Goal: Complete application form

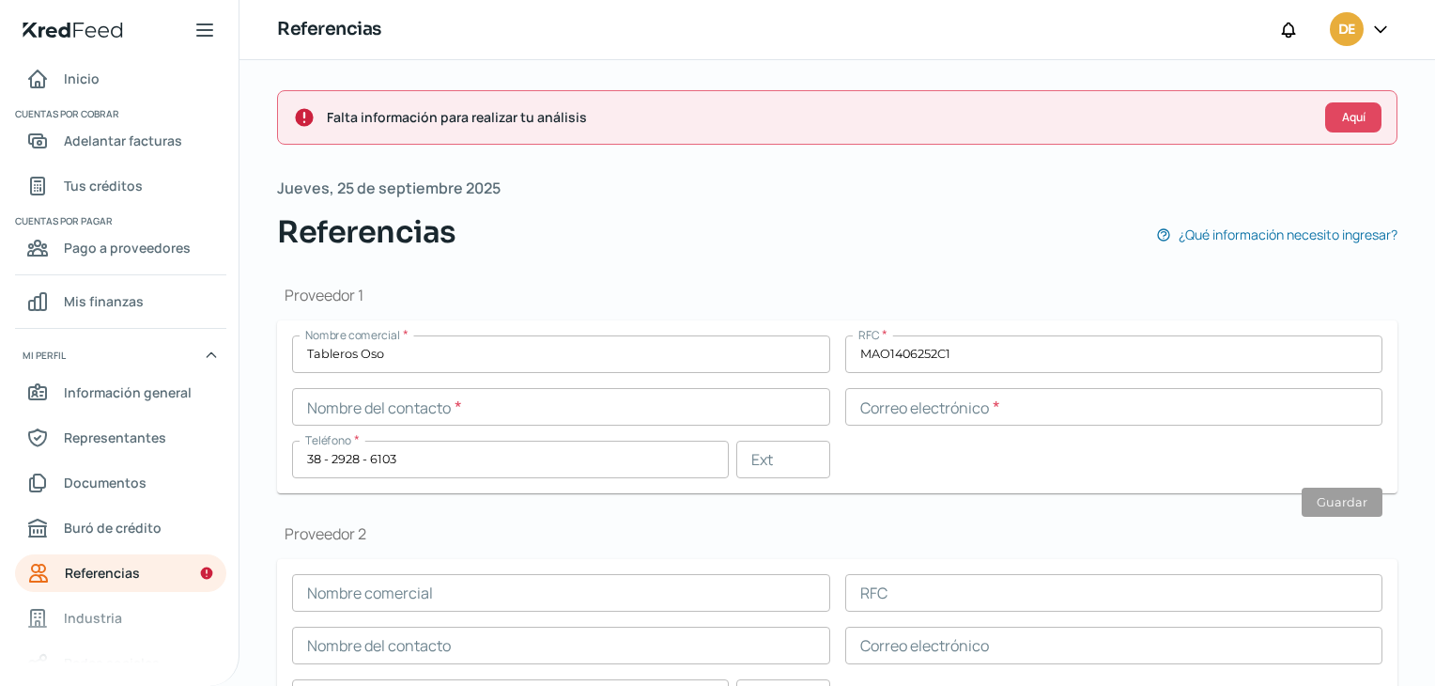
scroll to position [224, 0]
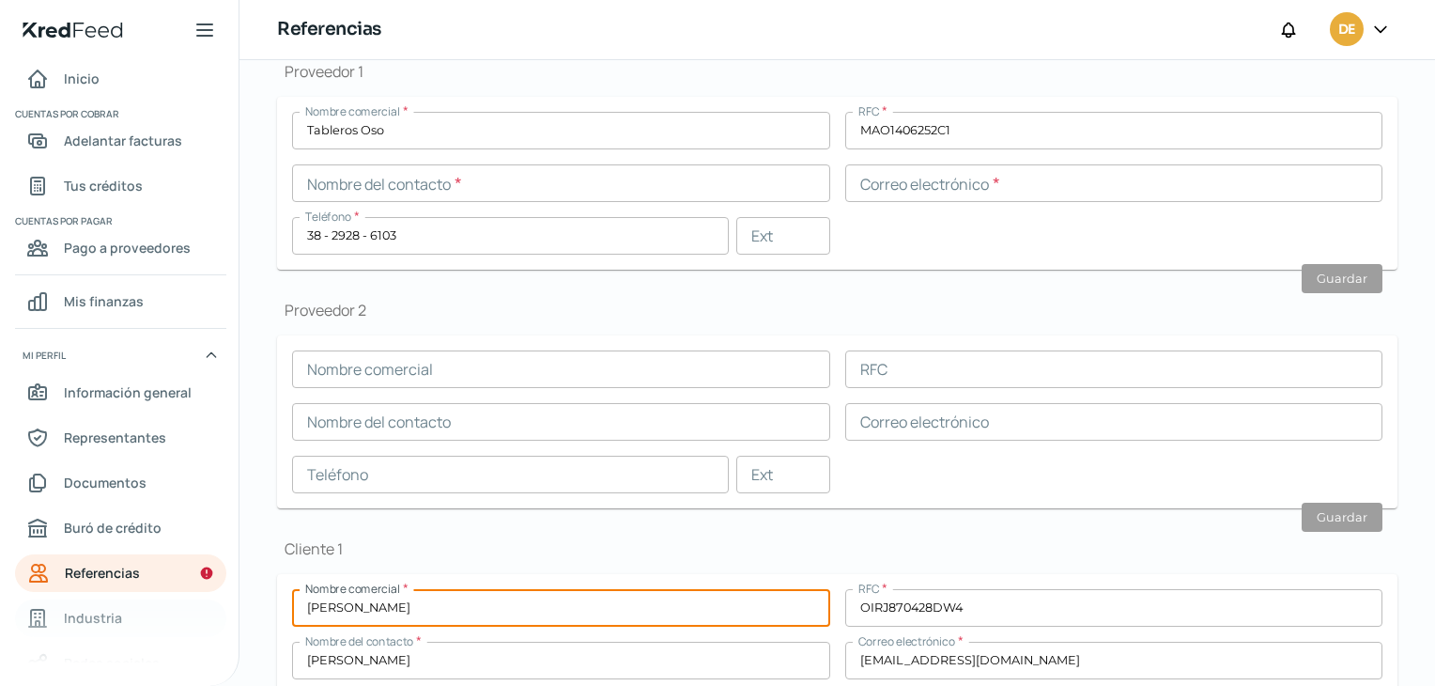
drag, startPoint x: 526, startPoint y: 606, endPoint x: 144, endPoint y: 598, distance: 382.4
click at [144, 598] on div "Inicio | KredFeed Inicio Cuentas por cobrar Adelantar facturas Tus créditos Cue…" at bounding box center [717, 343] width 1435 height 686
paste input "[PERSON_NAME]"
type input "[PERSON_NAME]"
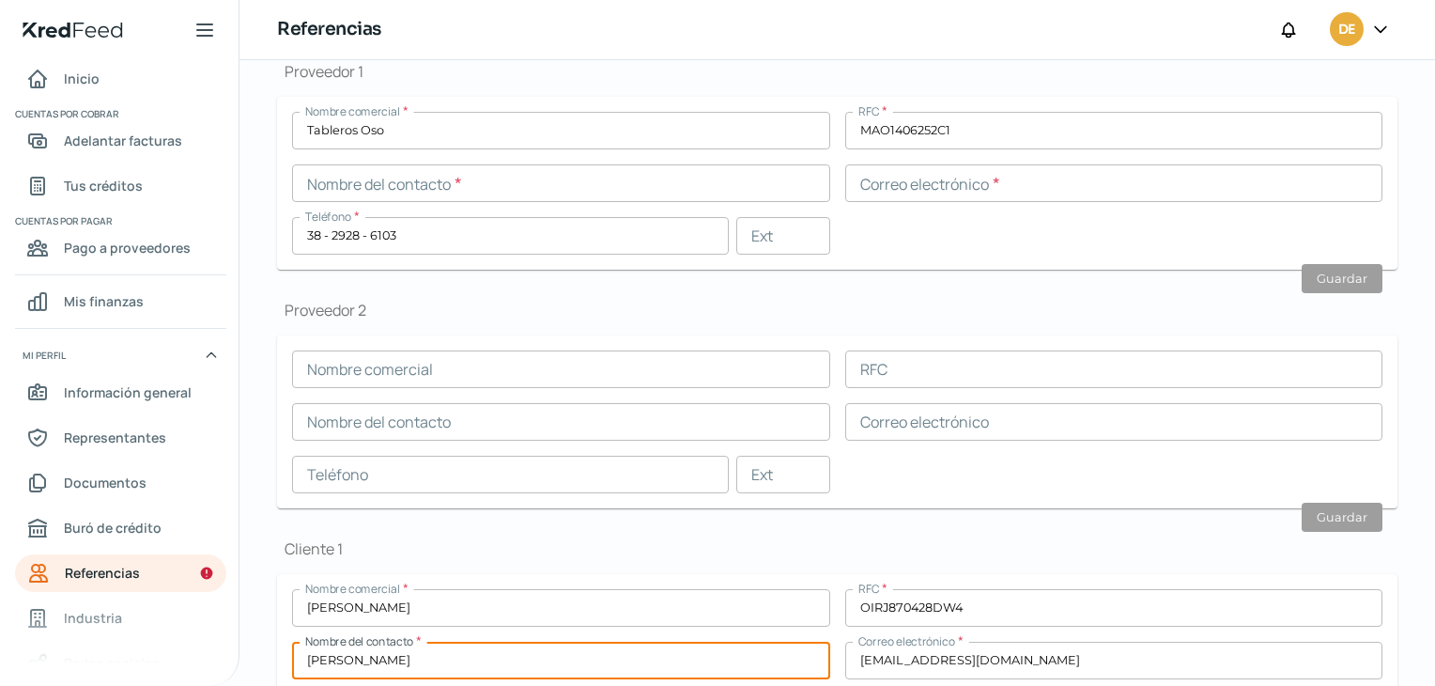
click at [530, 660] on input "[PERSON_NAME]" at bounding box center [561, 661] width 538 height 38
paste input "[PERSON_NAME]"
type input "[PERSON_NAME]"
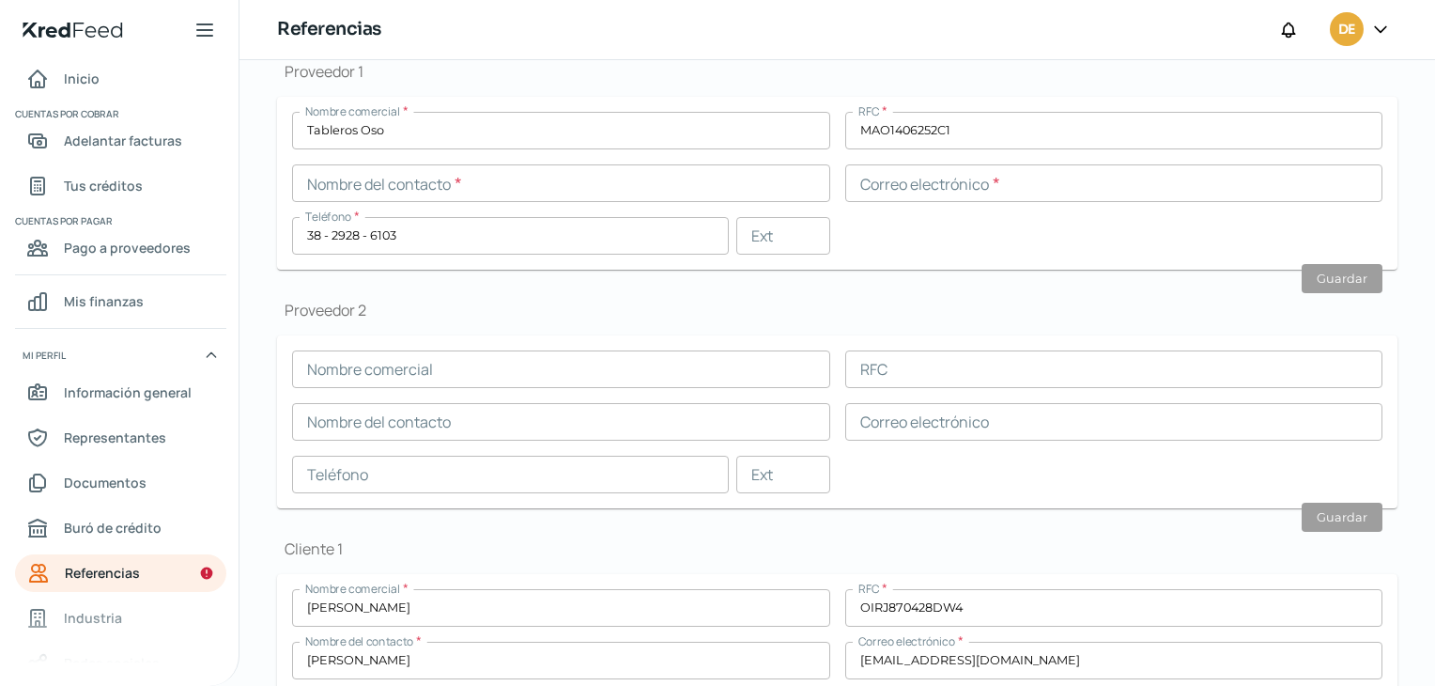
scroll to position [562, 0]
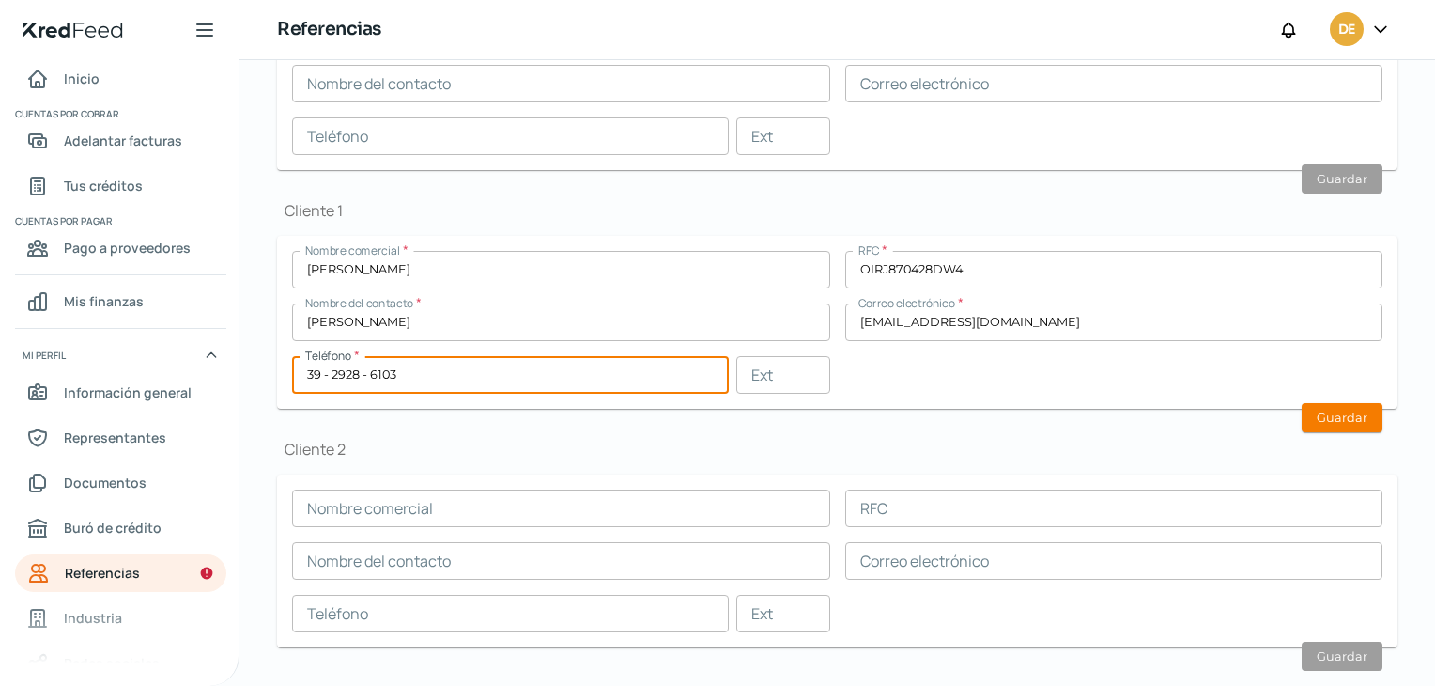
paste input "text"
type input "39 - 2928 - 6103"
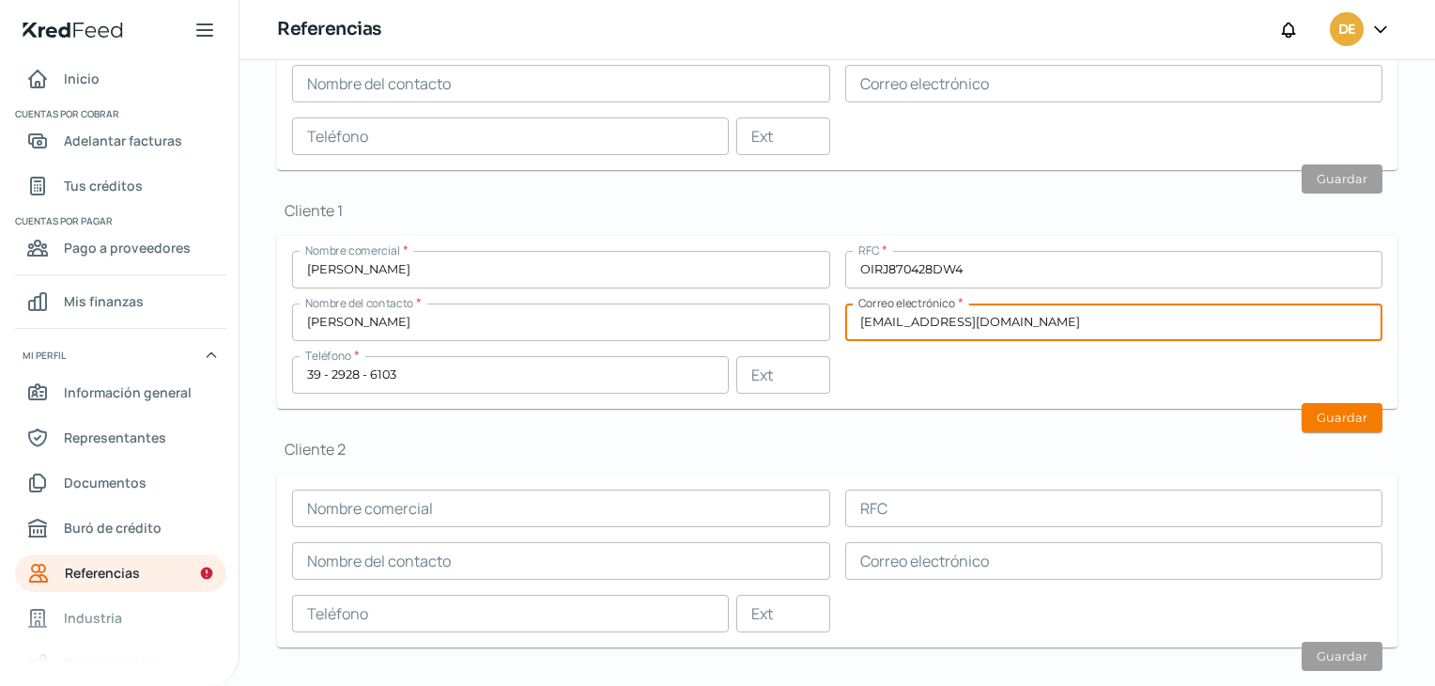
drag, startPoint x: 1041, startPoint y: 319, endPoint x: 625, endPoint y: 294, distance: 416.9
click at [625, 294] on div "Nombre comercial * [PERSON_NAME] RFC * OIRJ870428DW4 Nombre del contacto * [PER…" at bounding box center [837, 322] width 1091 height 143
paste input "[PERSON_NAME][EMAIL_ADDRESS][PERSON_NAME][DOMAIN_NAME]"
type input "[PERSON_NAME][EMAIL_ADDRESS][PERSON_NAME][DOMAIN_NAME]"
click at [913, 255] on input "OIRJ870428DW4" at bounding box center [1114, 270] width 538 height 38
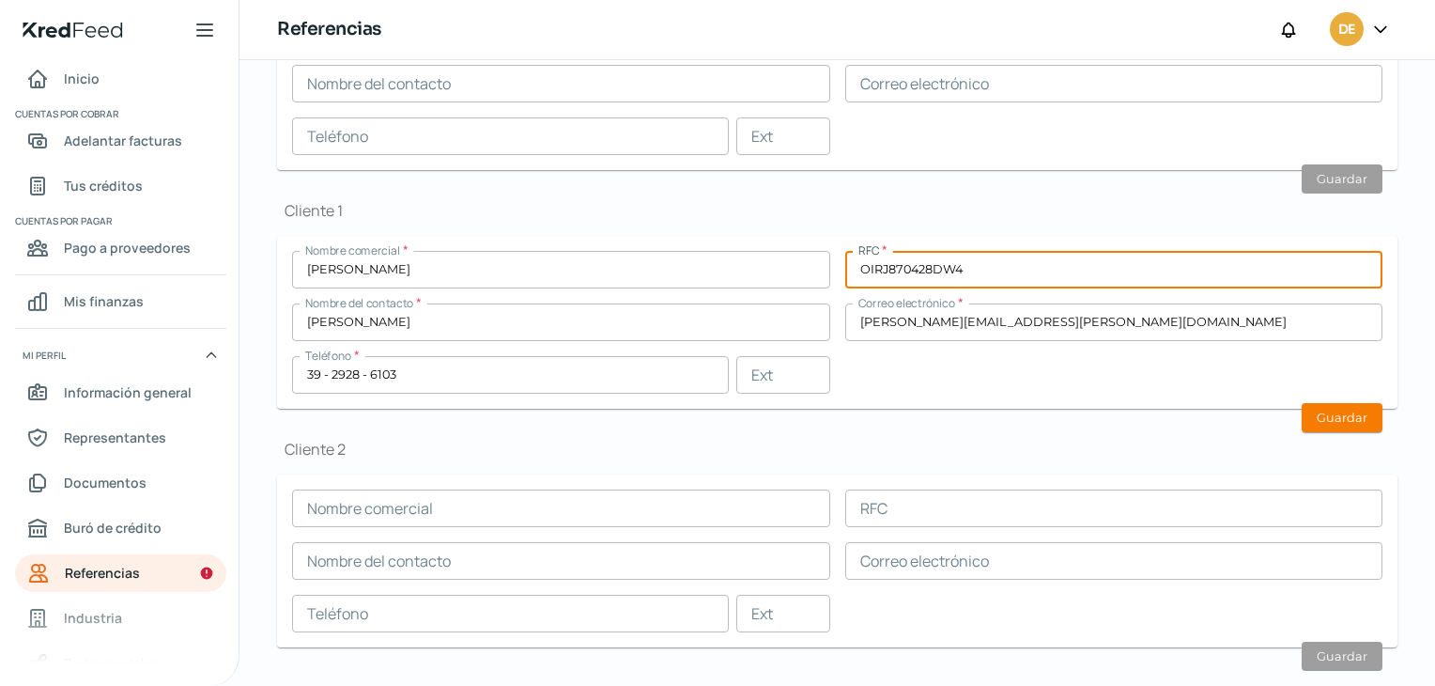
click at [913, 255] on input "OIRJ870428DW4" at bounding box center [1114, 270] width 538 height 38
paste input "MVC840208V96"
type input "MVC840208V96"
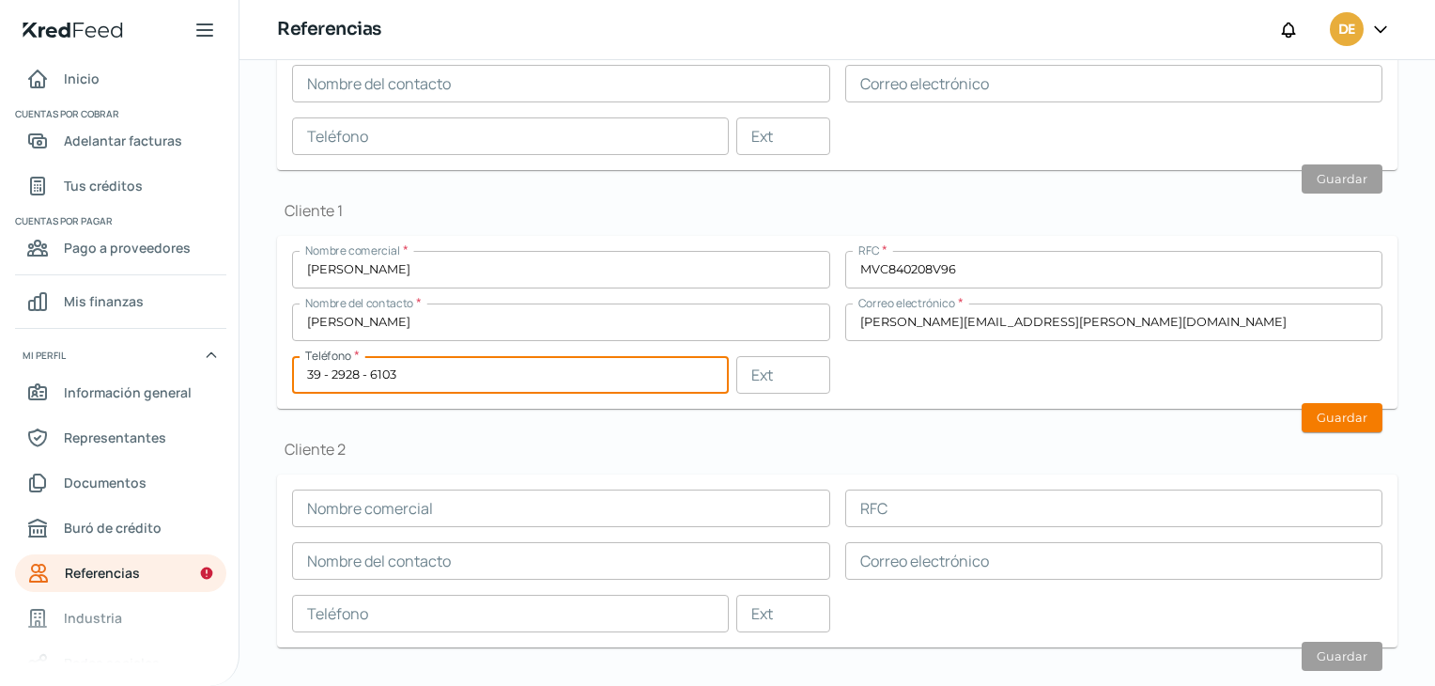
click at [414, 372] on input "39 - 2928 - 6103" at bounding box center [510, 375] width 437 height 38
paste input "83 - 4116 - 1476"
type input "83 - 4116 - 1476"
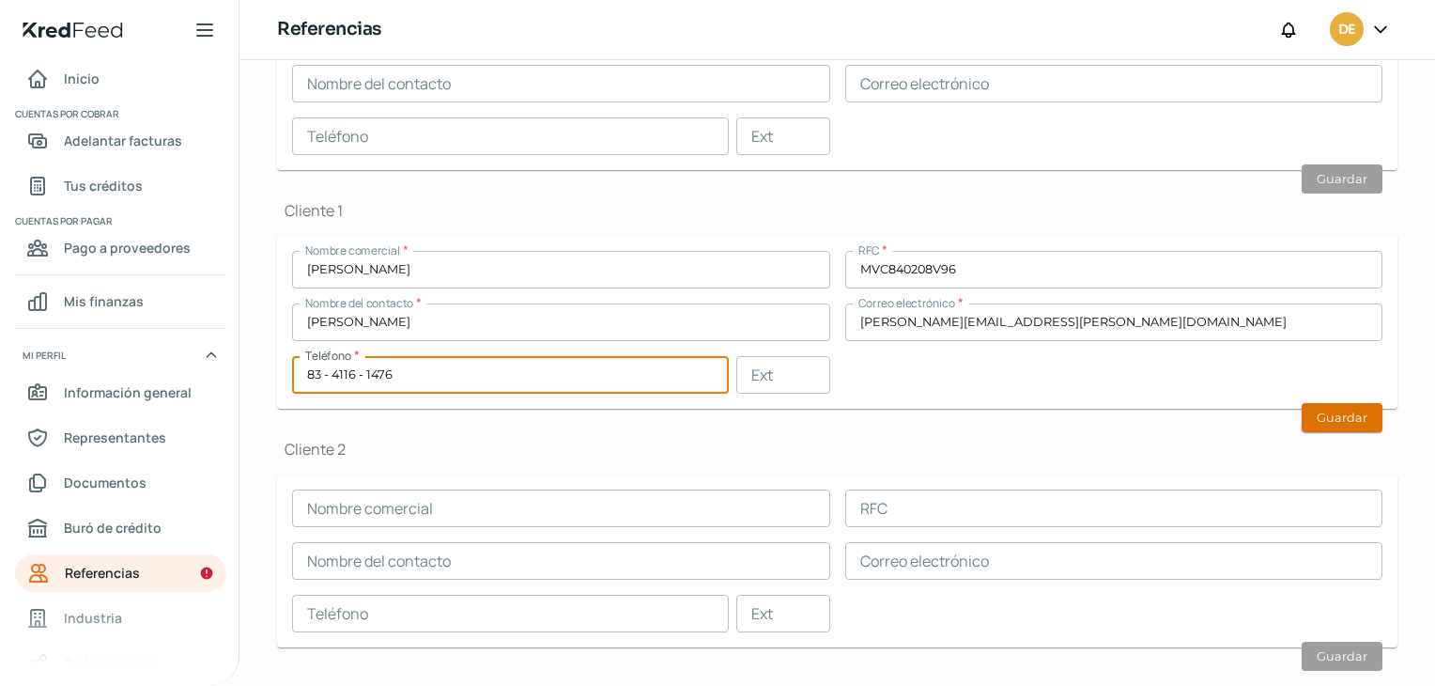
click at [1331, 407] on button "Guardar" at bounding box center [1342, 417] width 81 height 29
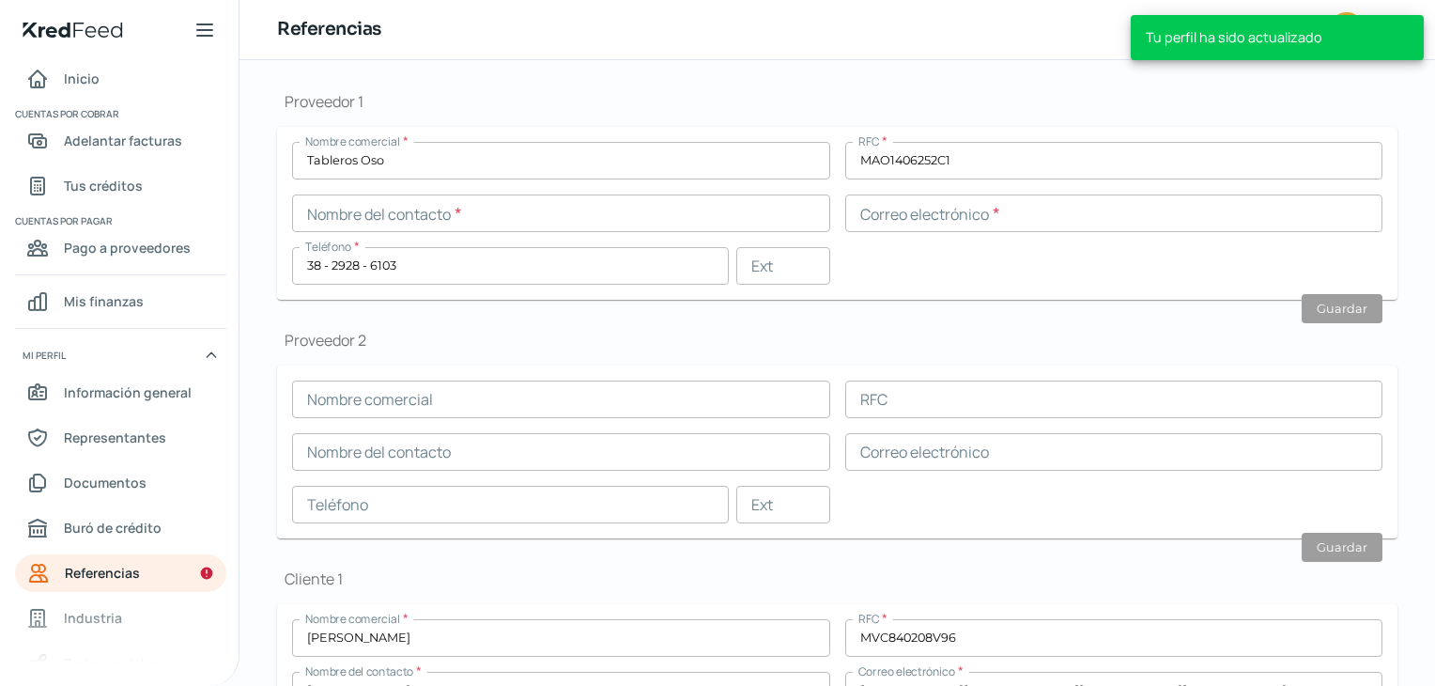
scroll to position [85, 0]
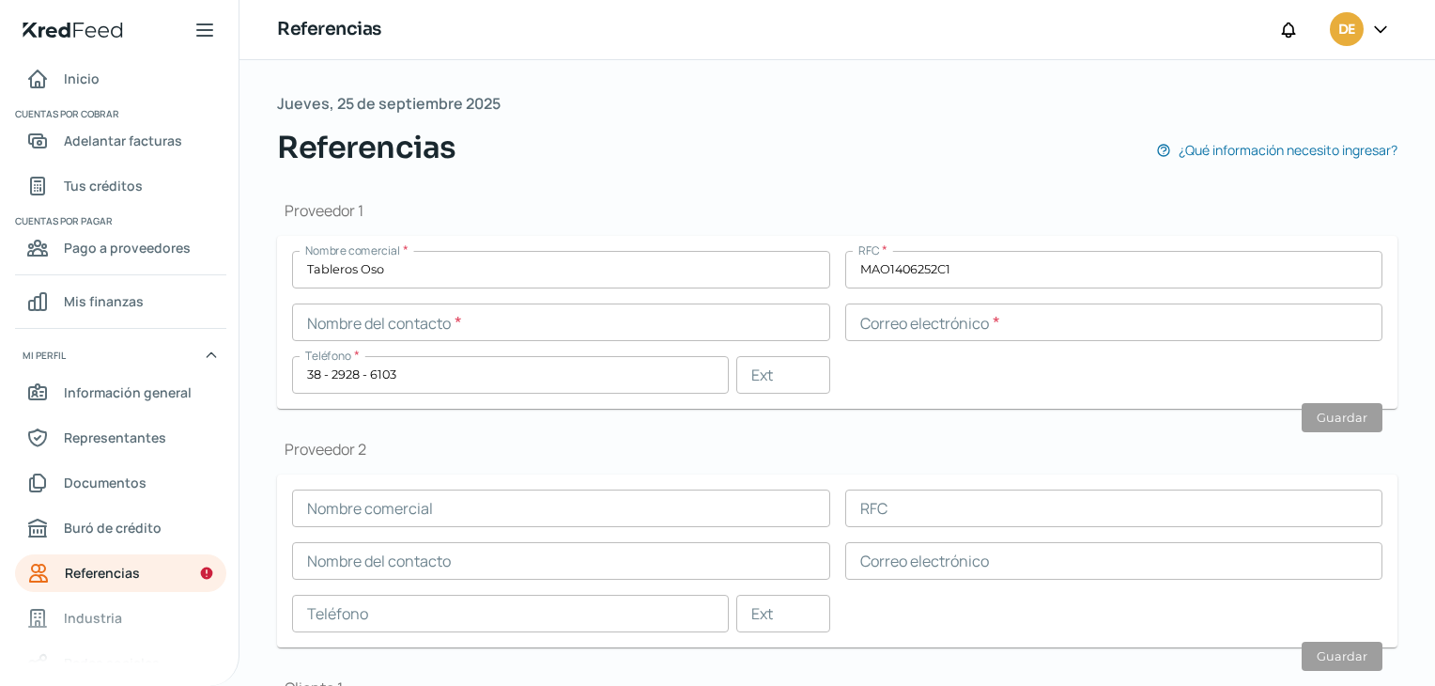
click at [467, 287] on div "Nombre comercial * Tableros Oso RFC * MAO1406252C1 Nombre del contacto * Correo…" at bounding box center [837, 322] width 1091 height 143
click at [550, 324] on input "text" at bounding box center [561, 322] width 538 height 38
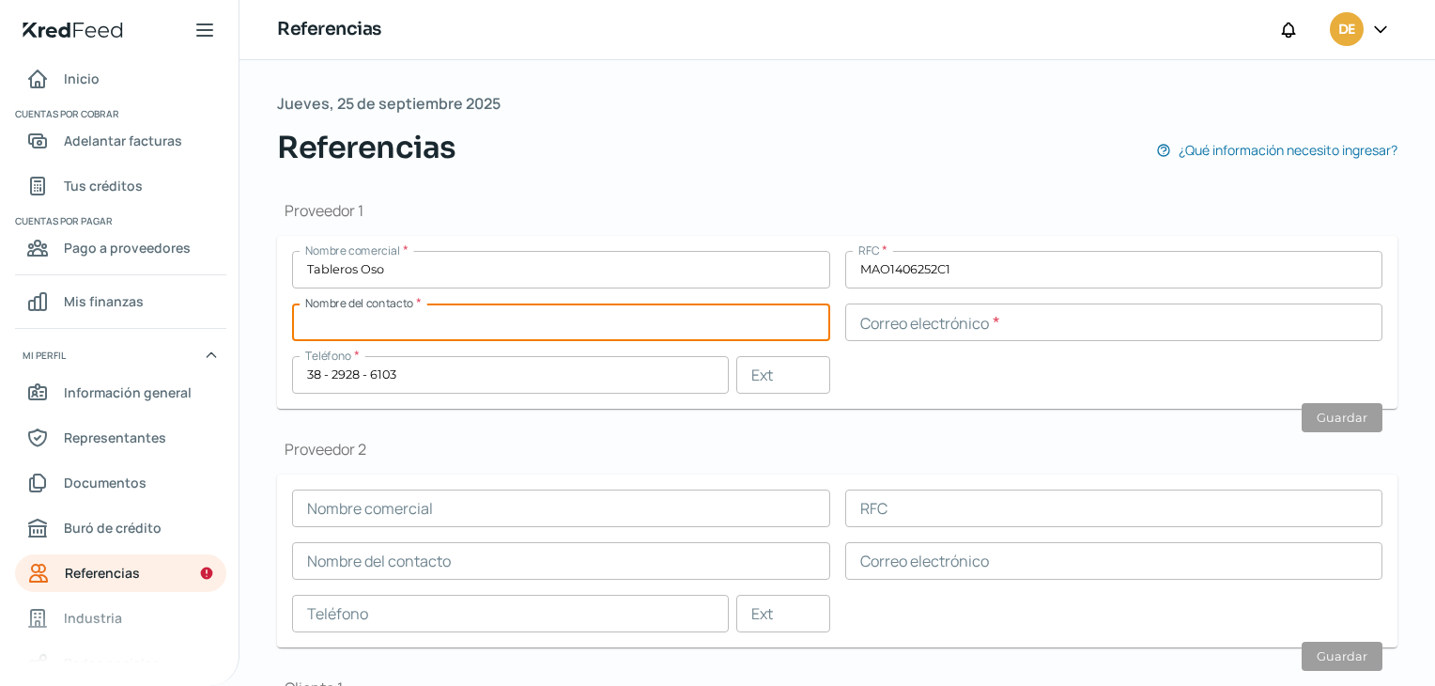
paste input "[PERSON_NAME]"
type input "[PERSON_NAME]"
click at [878, 265] on input "MAO1406252C1" at bounding box center [1114, 270] width 538 height 38
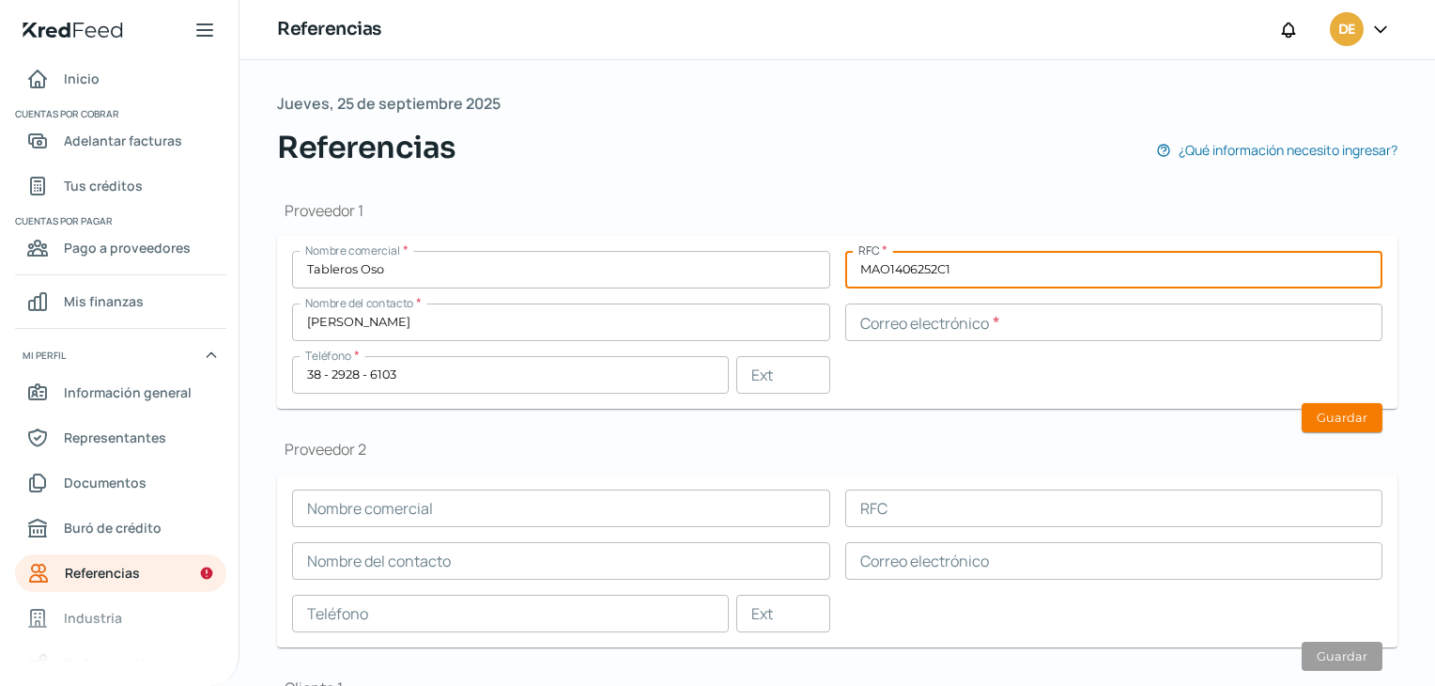
paste input "MAO1406252C1"
click at [878, 265] on input "MAOMAO1406252C11406252C1" at bounding box center [1114, 270] width 538 height 38
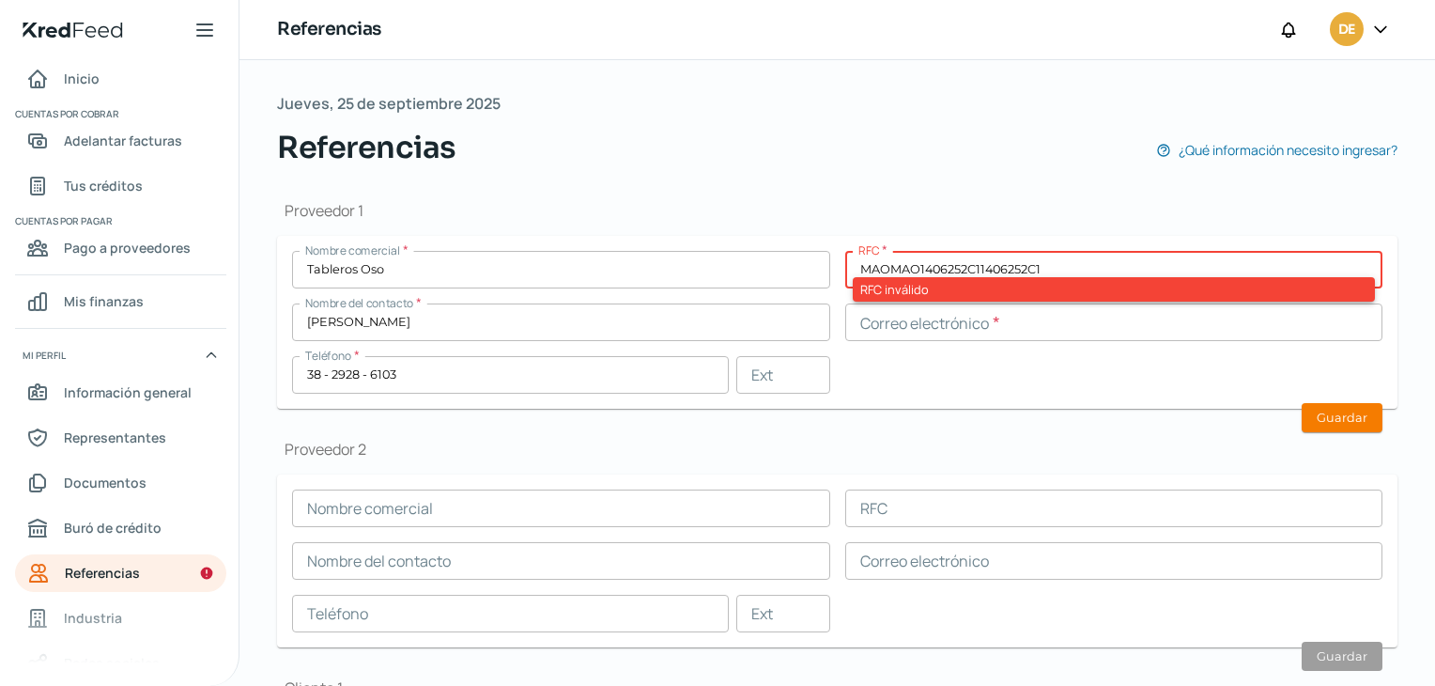
paste input "text"
type input "MAO1406252C1"
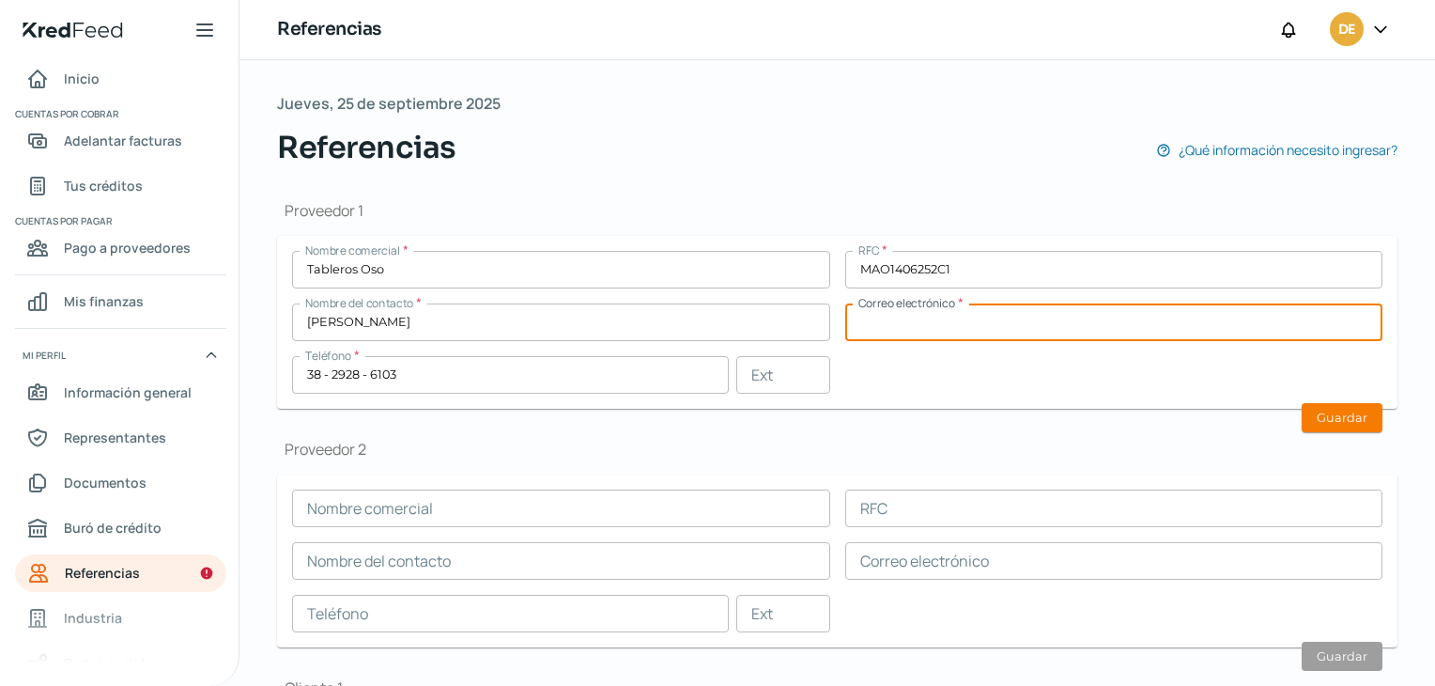
paste input "[EMAIL_ADDRESS][DOMAIN_NAME]"
type input "[EMAIL_ADDRESS][DOMAIN_NAME]"
click at [485, 393] on form "Nombre comercial * Tableros Oso RFC * MAO1406252C1 Nombre del contacto * [PERSO…" at bounding box center [837, 322] width 1121 height 173
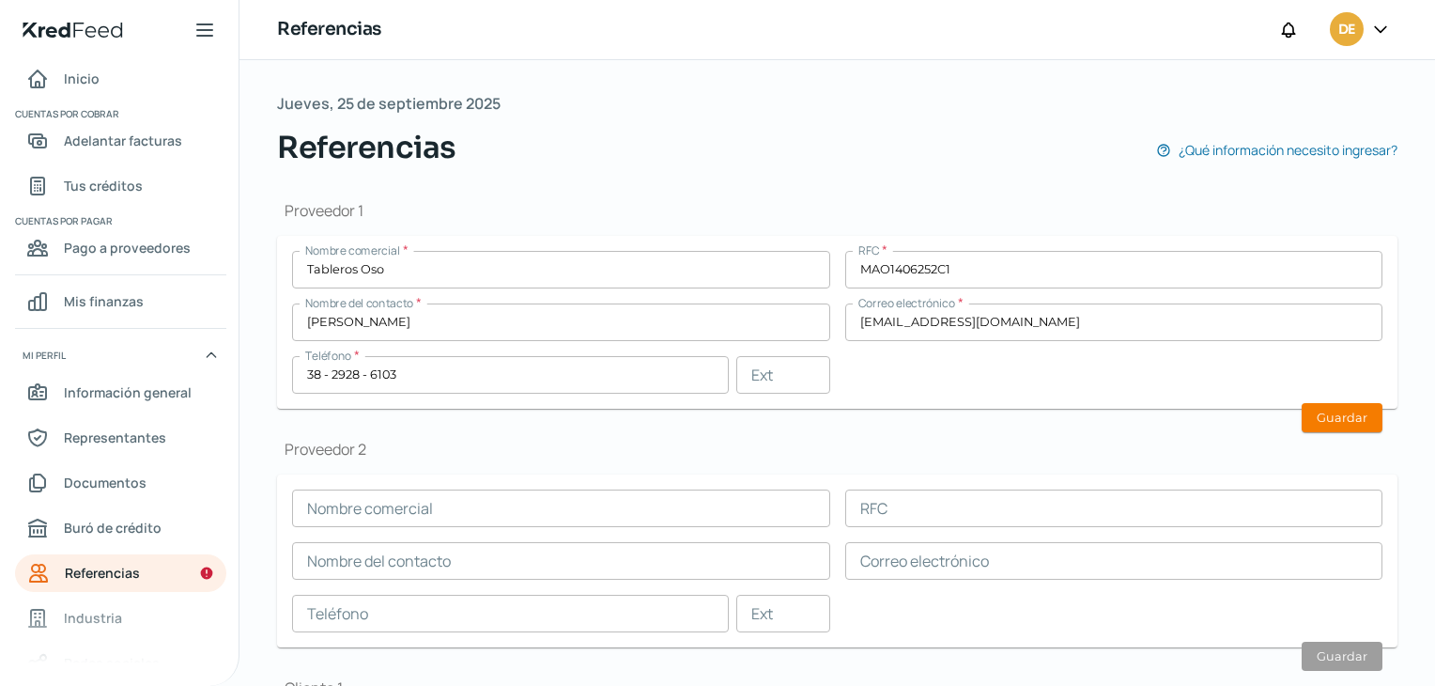
click at [485, 393] on form "Nombre comercial * Tableros Oso RFC * MAO1406252C1 Nombre del contacto * [PERSO…" at bounding box center [837, 322] width 1121 height 173
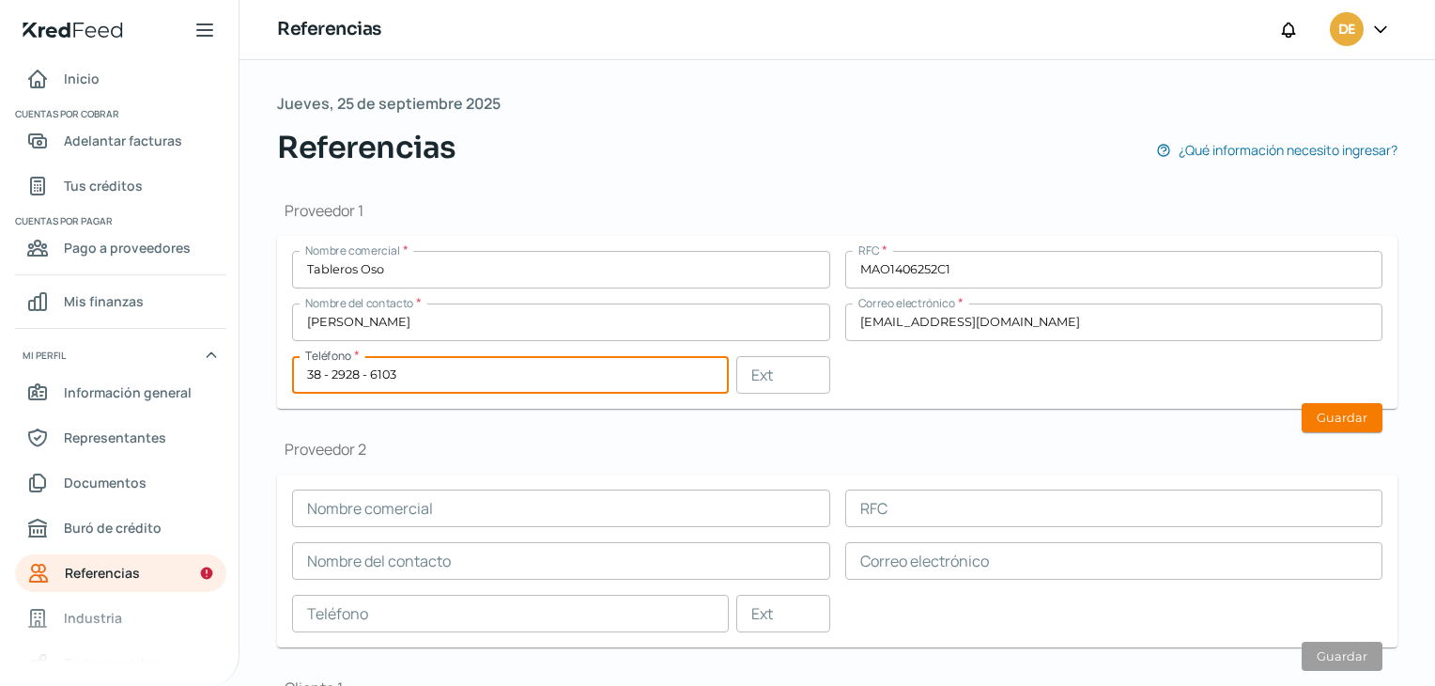
click at [473, 380] on input "38 - 2928 - 6103" at bounding box center [510, 375] width 437 height 38
paste input "9"
type input "39 - 2928 - 6103"
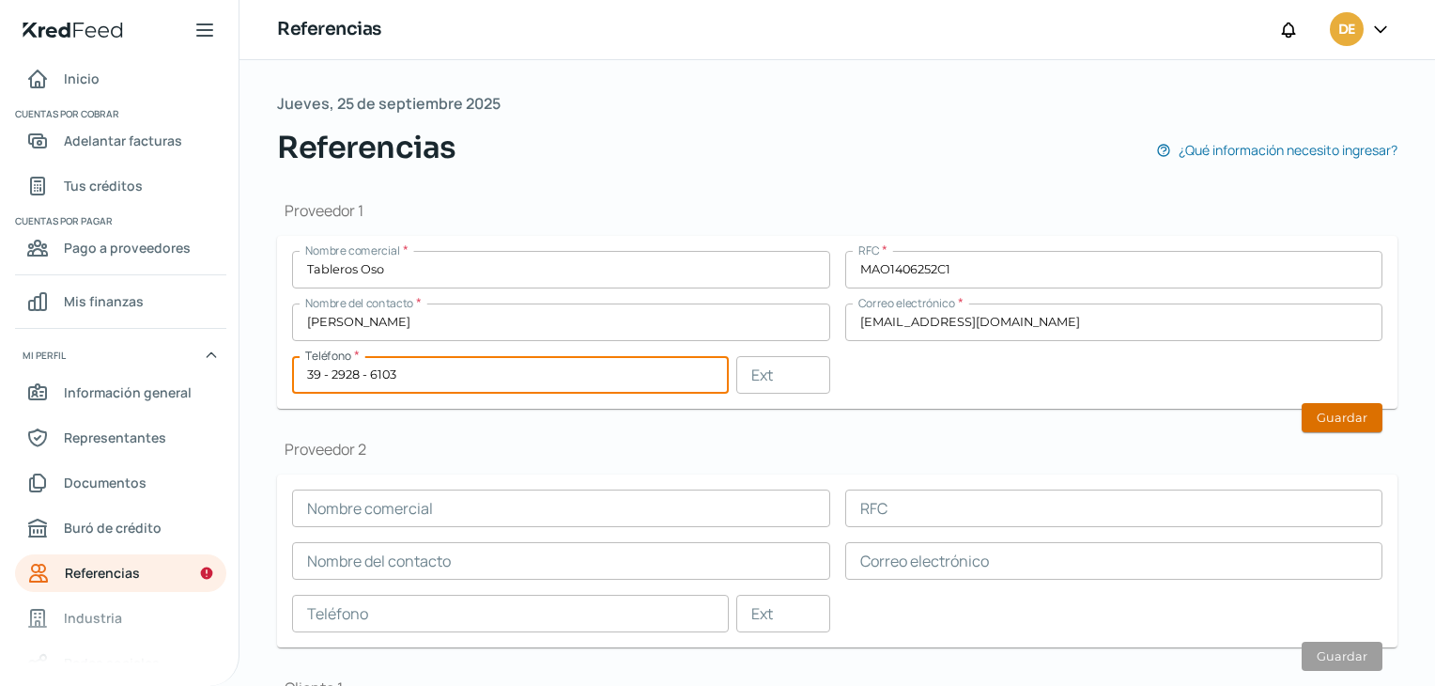
click at [1303, 421] on button "Guardar" at bounding box center [1342, 417] width 81 height 29
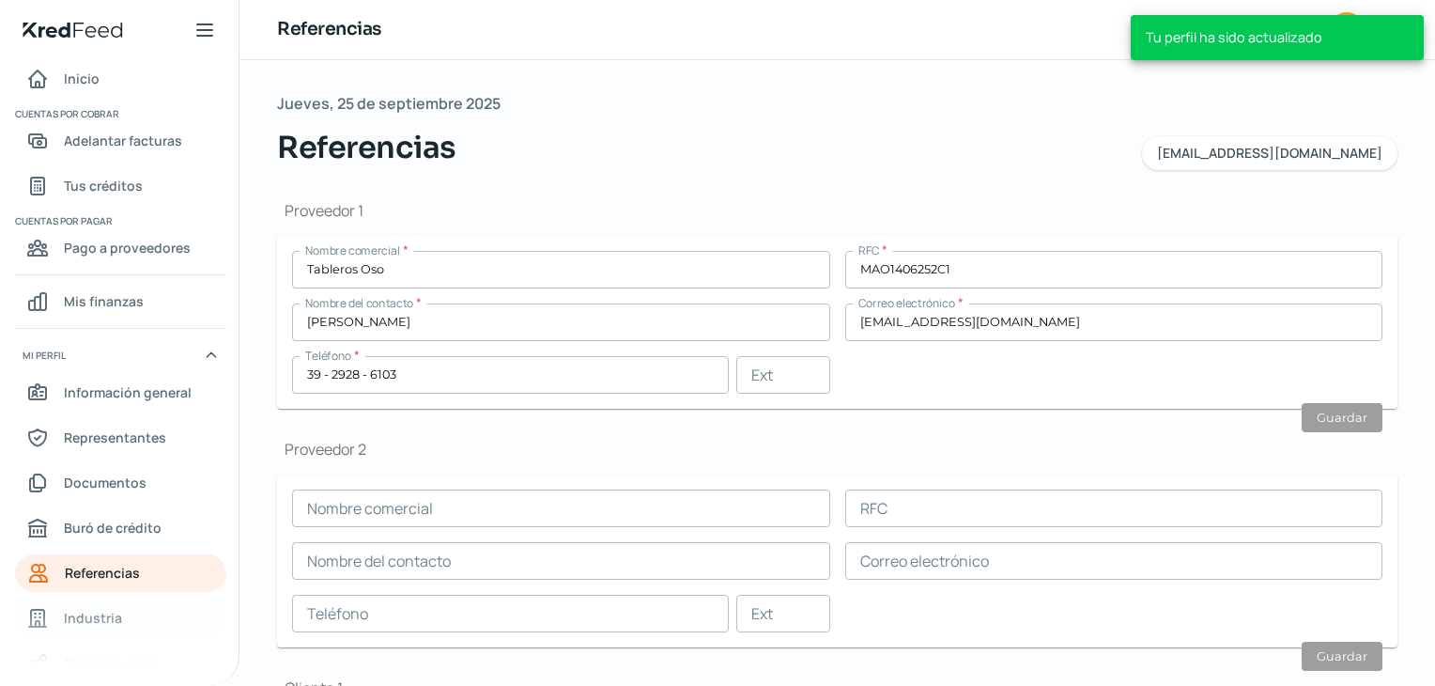
click at [71, 615] on span "Industria" at bounding box center [93, 617] width 58 height 23
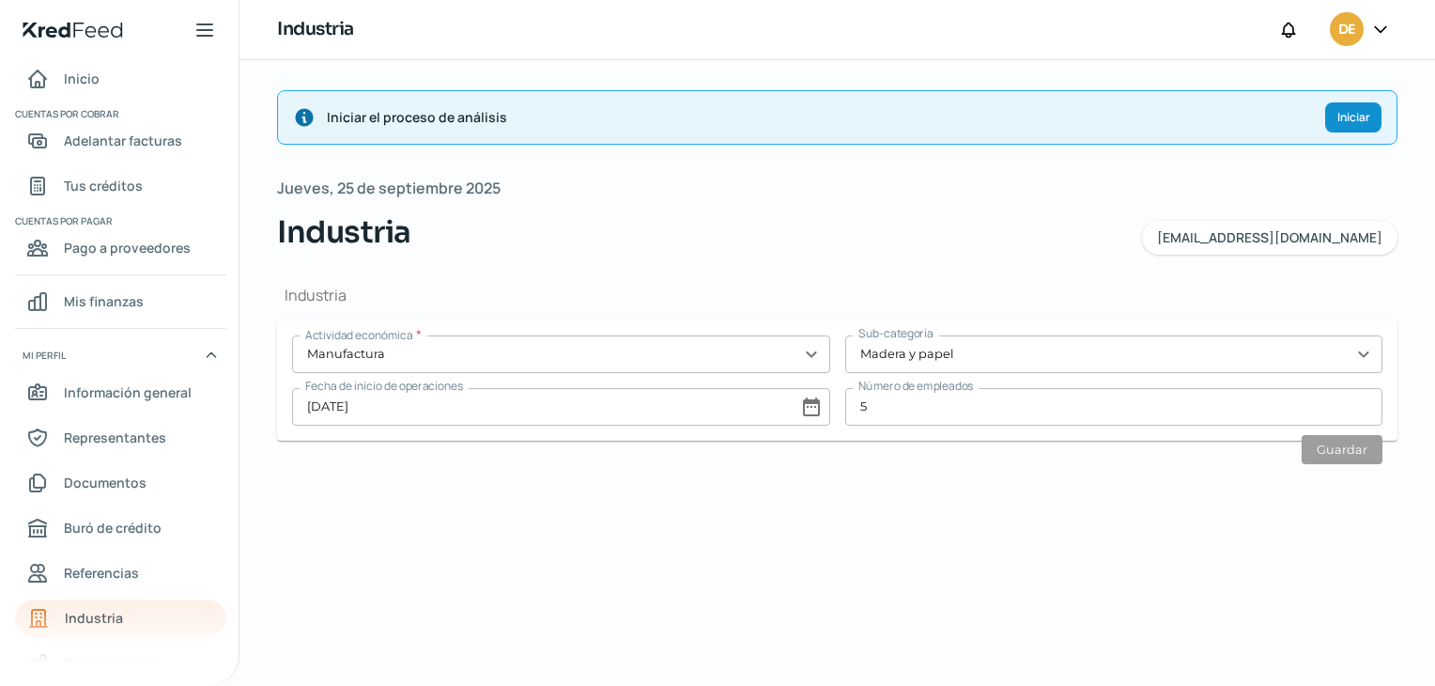
click at [883, 401] on input "5" at bounding box center [1114, 407] width 538 height 38
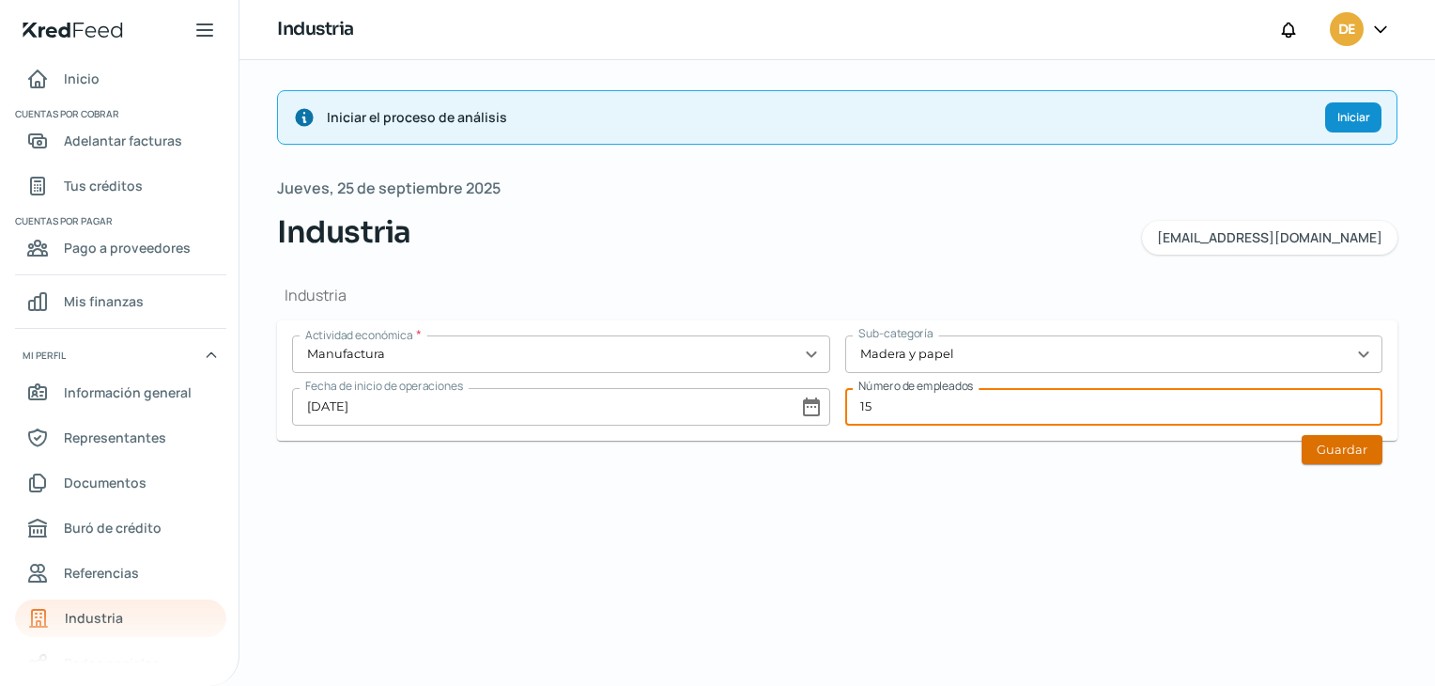
type input "15"
click at [1336, 454] on button "Guardar" at bounding box center [1342, 449] width 81 height 29
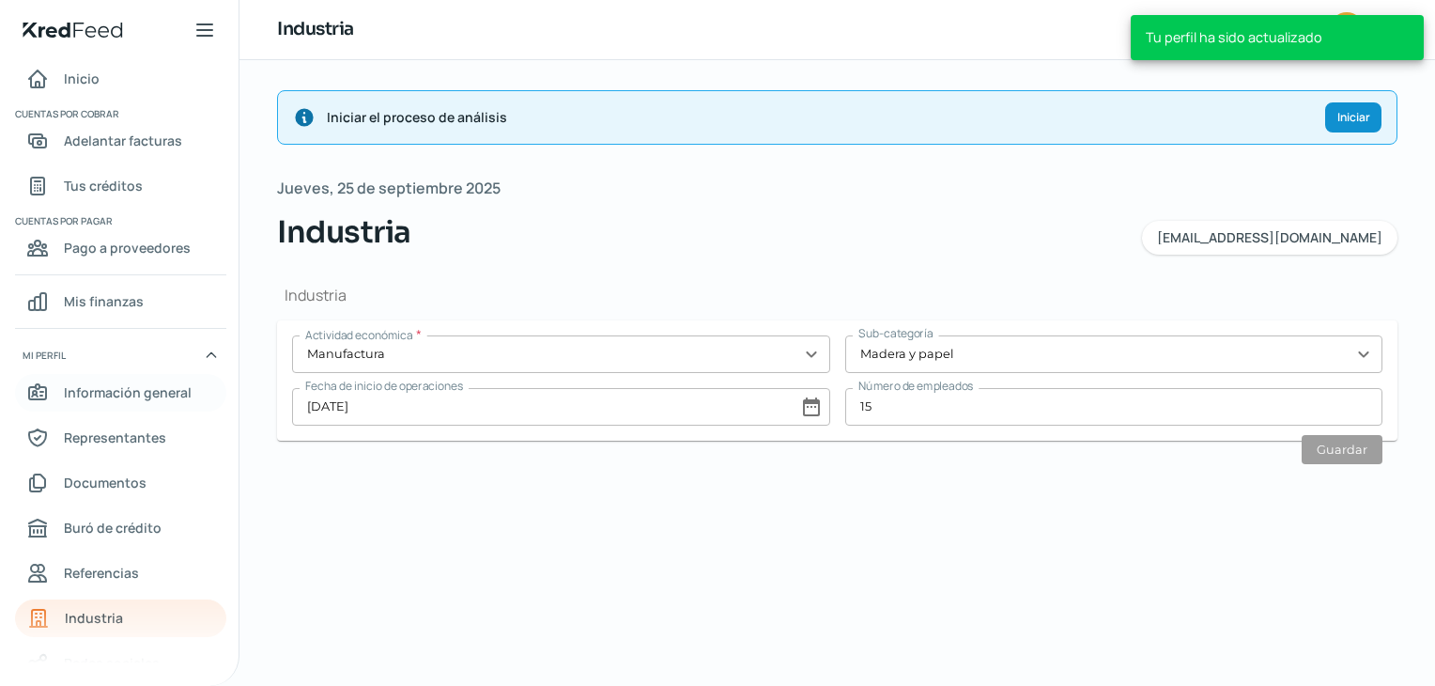
click at [88, 395] on span "Información general" at bounding box center [128, 391] width 128 height 23
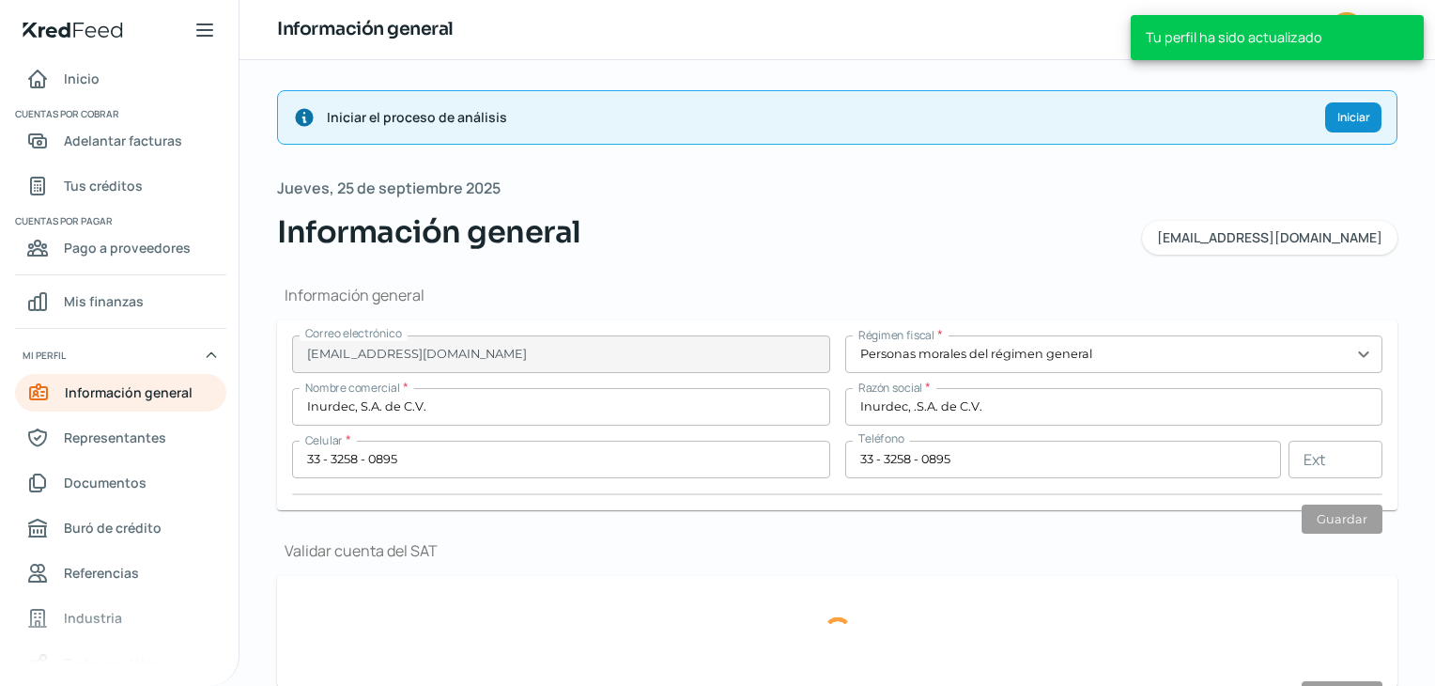
type input "INU190808EY7"
type input "[PERSON_NAME]"
type input "116"
type input "47870"
type input "Las [PERSON_NAME]"
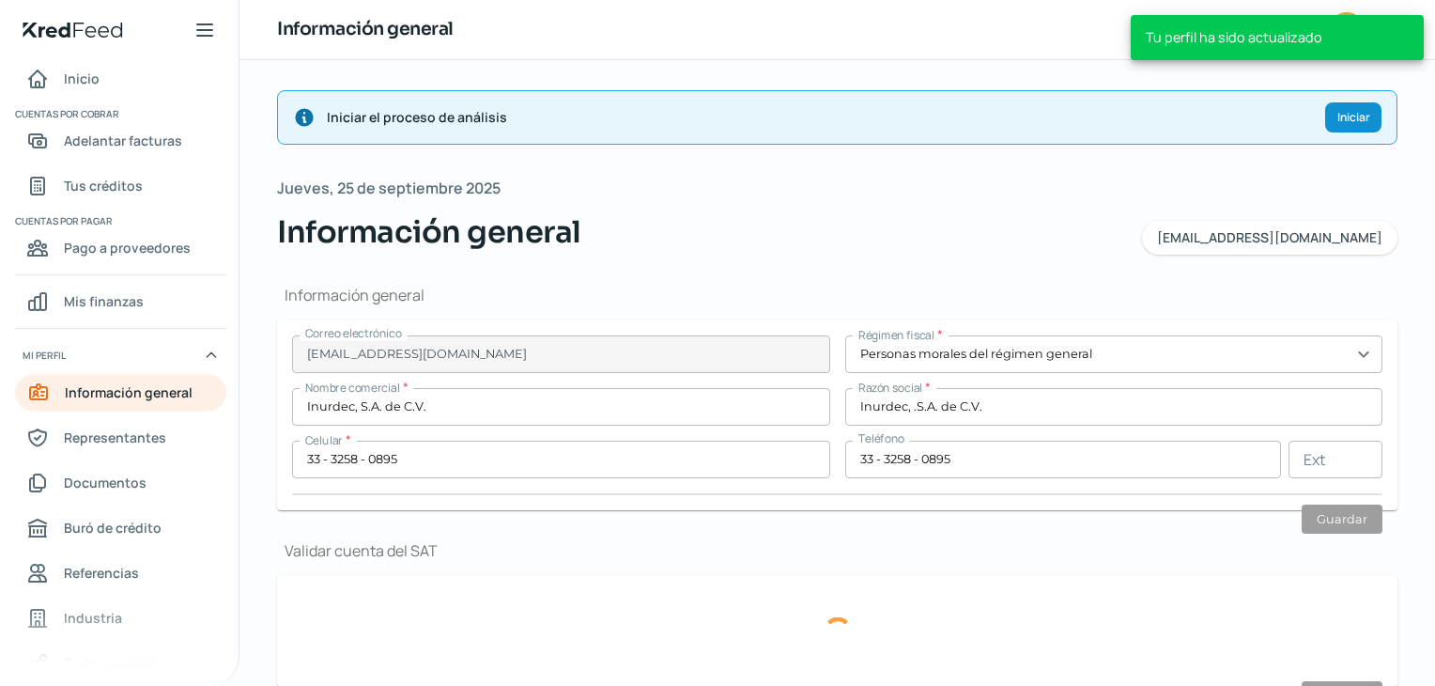
type input "Ocotlan"
type input "[GEOGRAPHIC_DATA]"
type input "Domicilio Fiscal Oficina Inurdec.pdf"
type input "0"
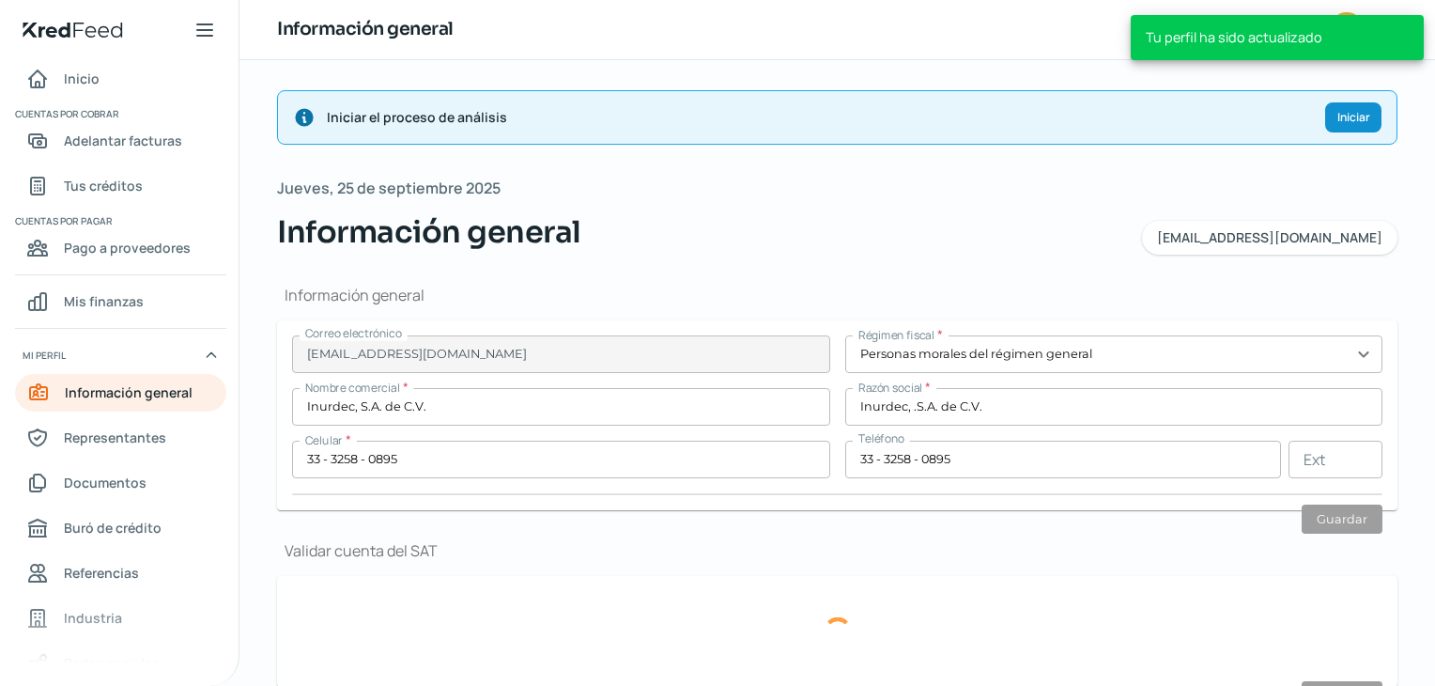
type input "10"
type input "Rentada"
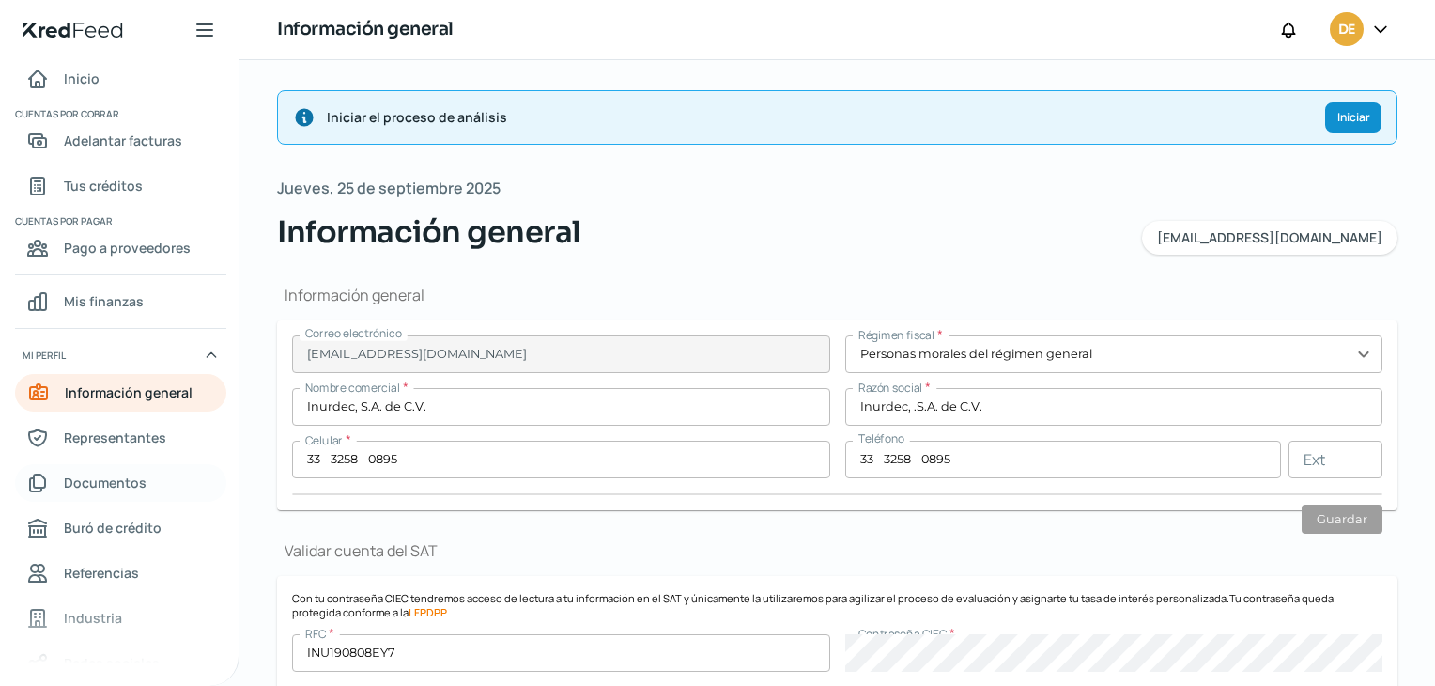
click at [71, 478] on span "Documentos" at bounding box center [105, 482] width 83 height 23
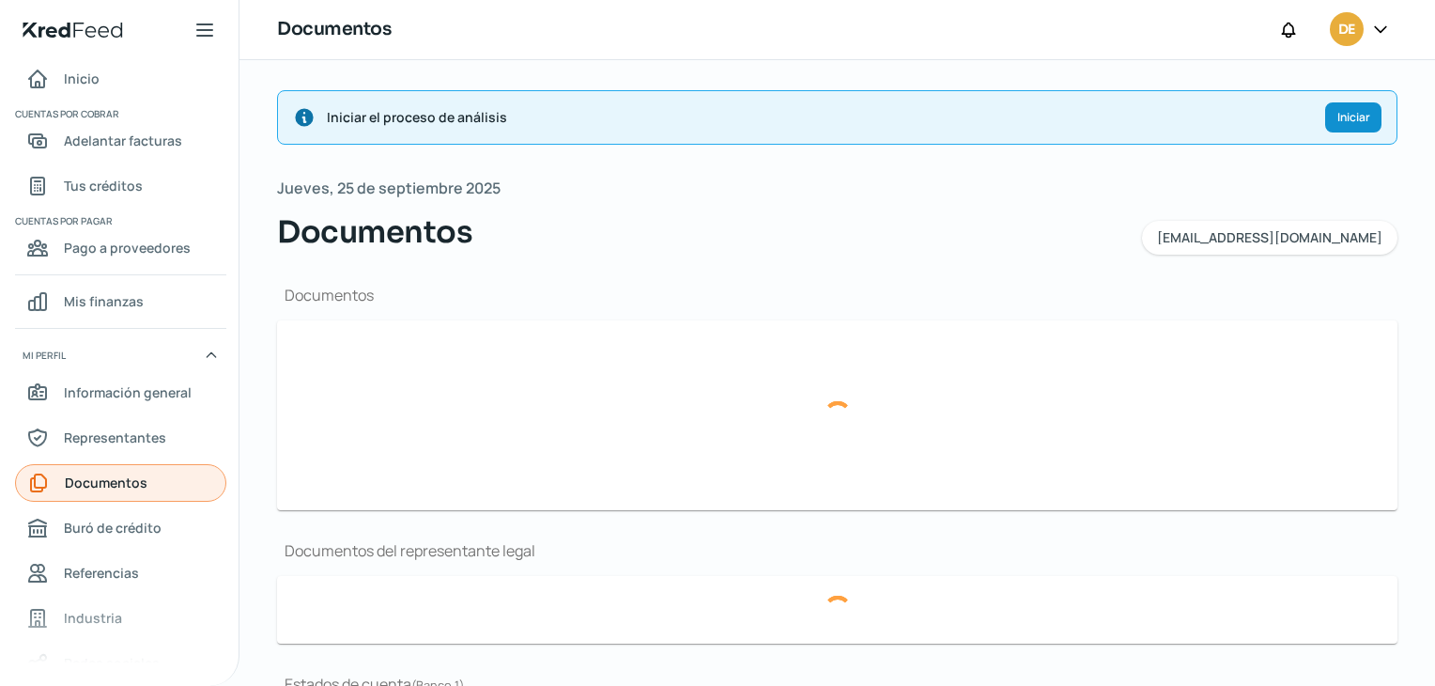
type input "CSF Inurdec.pdf"
type input "ER 25.pdf"
type input "BG 25.pdf"
type input "Protocolización 57,355..pdf"
type input "Santander [DATE].pdf"
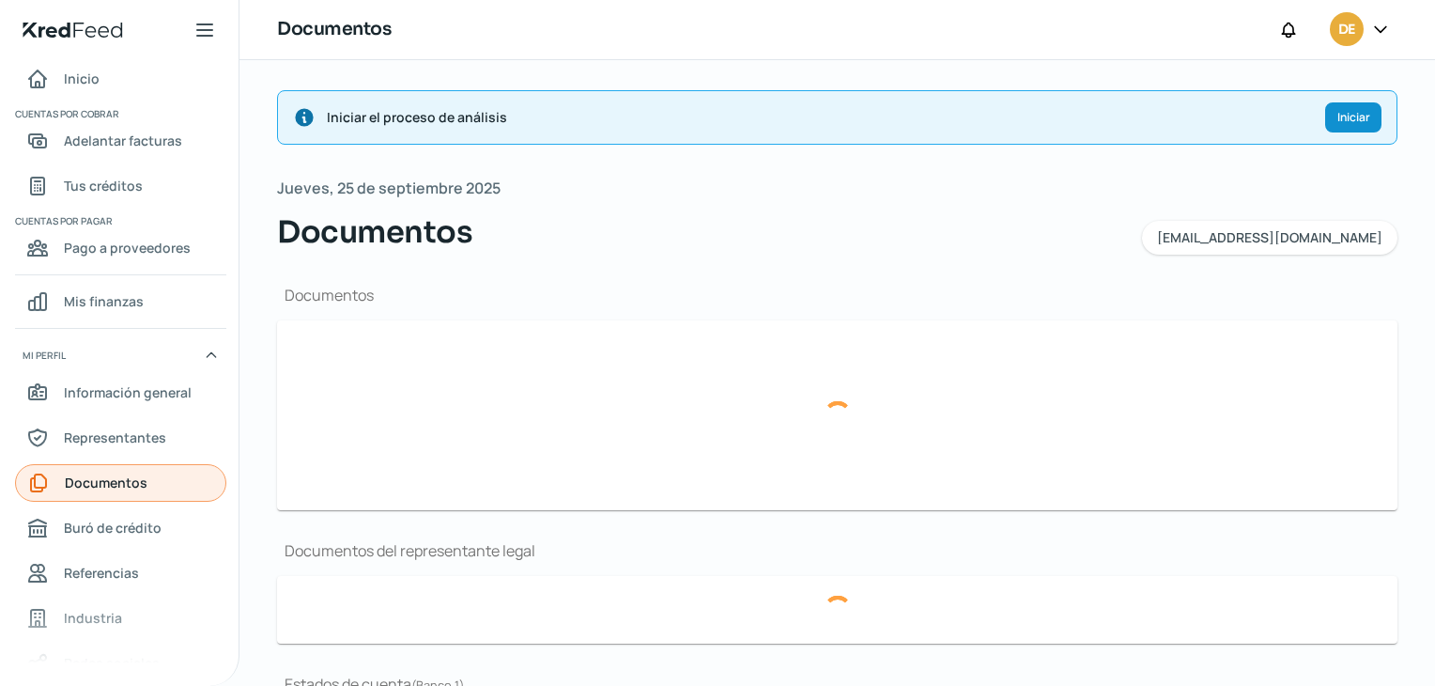
type input "Santander [DATE].pdf"
type input "BBVA [DATE].pdf"
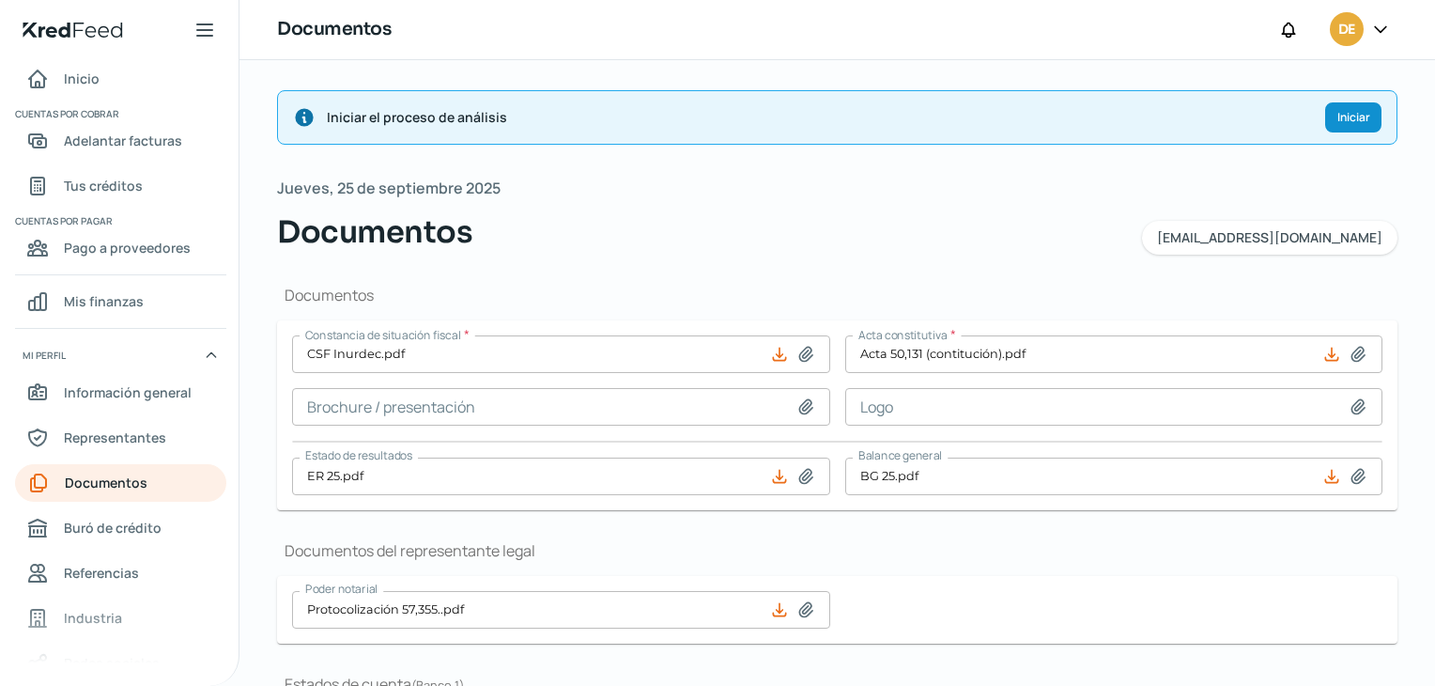
click at [797, 403] on icon at bounding box center [806, 406] width 19 height 19
type input "C:\fakepath\CV-INURDEC.pdf"
type input "CV-INURDEC.pdf"
click at [1339, 402] on input at bounding box center [1114, 407] width 538 height 38
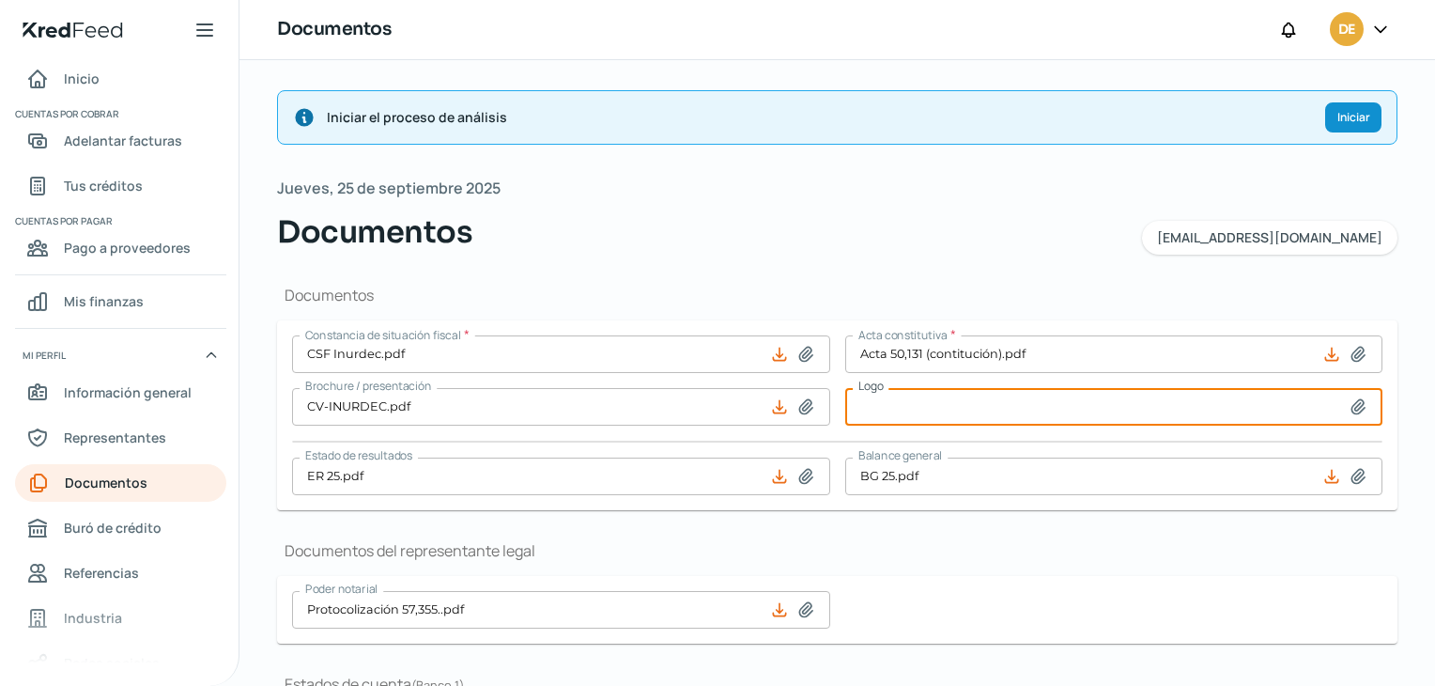
type input "C:\fakepath\Captura de pantalla [DATE] 135127.png"
type input "Captura de pantalla [DATE] 135127.png"
click at [106, 389] on span "Información general" at bounding box center [128, 391] width 128 height 23
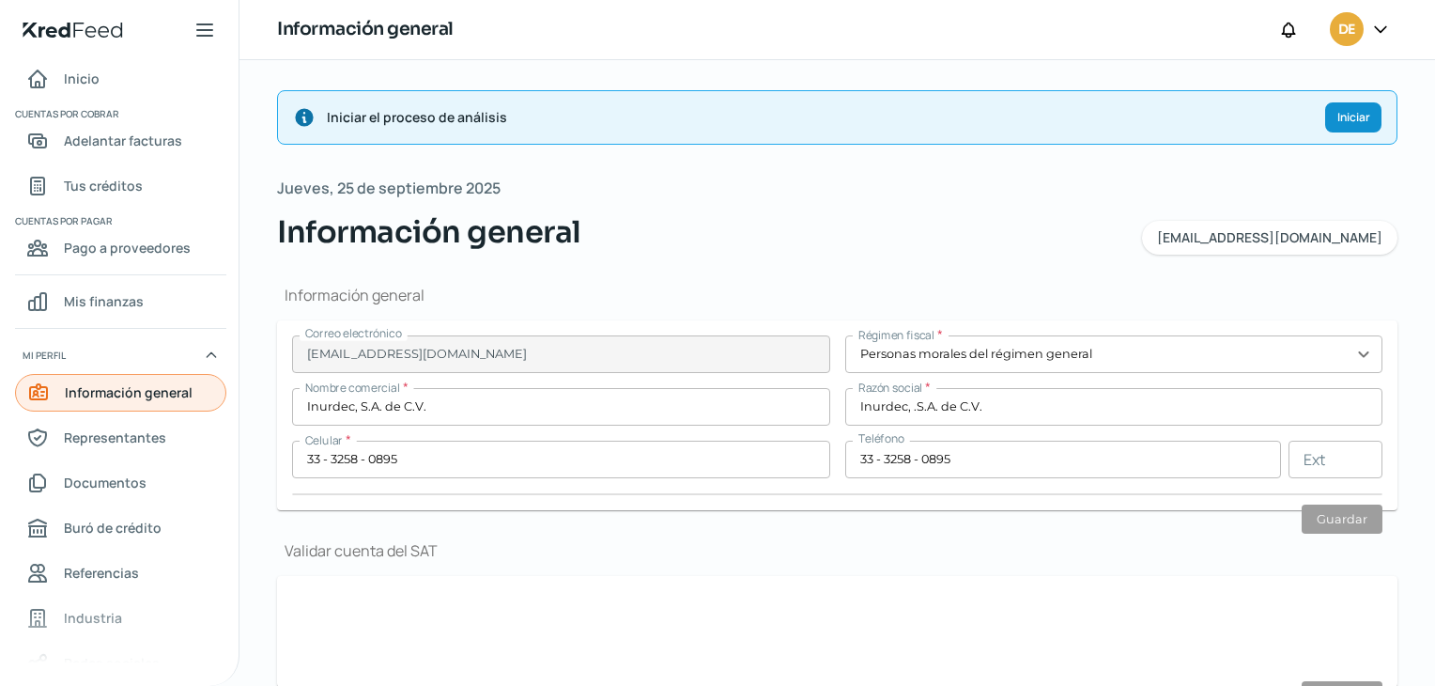
type input "INU190808EY7"
type input "[PERSON_NAME]"
type input "116"
type input "47870"
type input "Las [PERSON_NAME]"
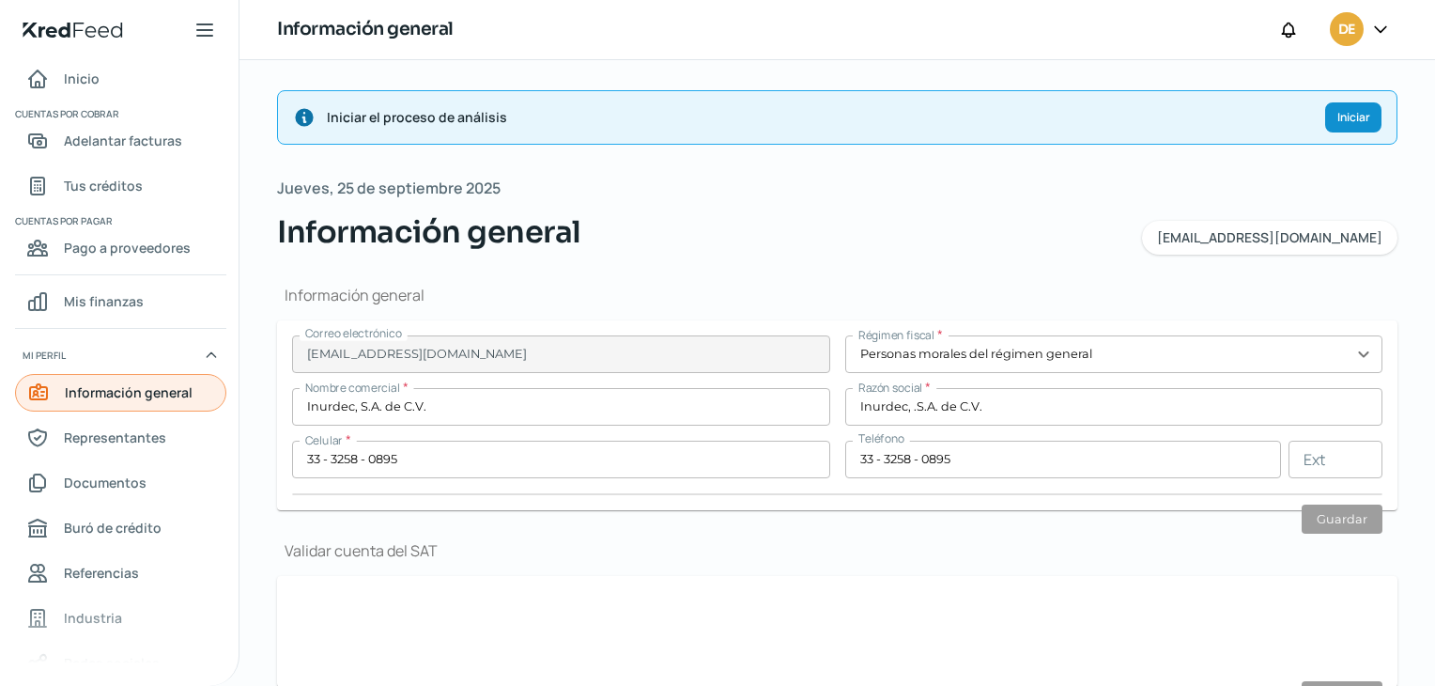
type input "Ocotlan"
type input "[GEOGRAPHIC_DATA]"
type input "Domicilio Fiscal Oficina Inurdec.pdf"
type input "0"
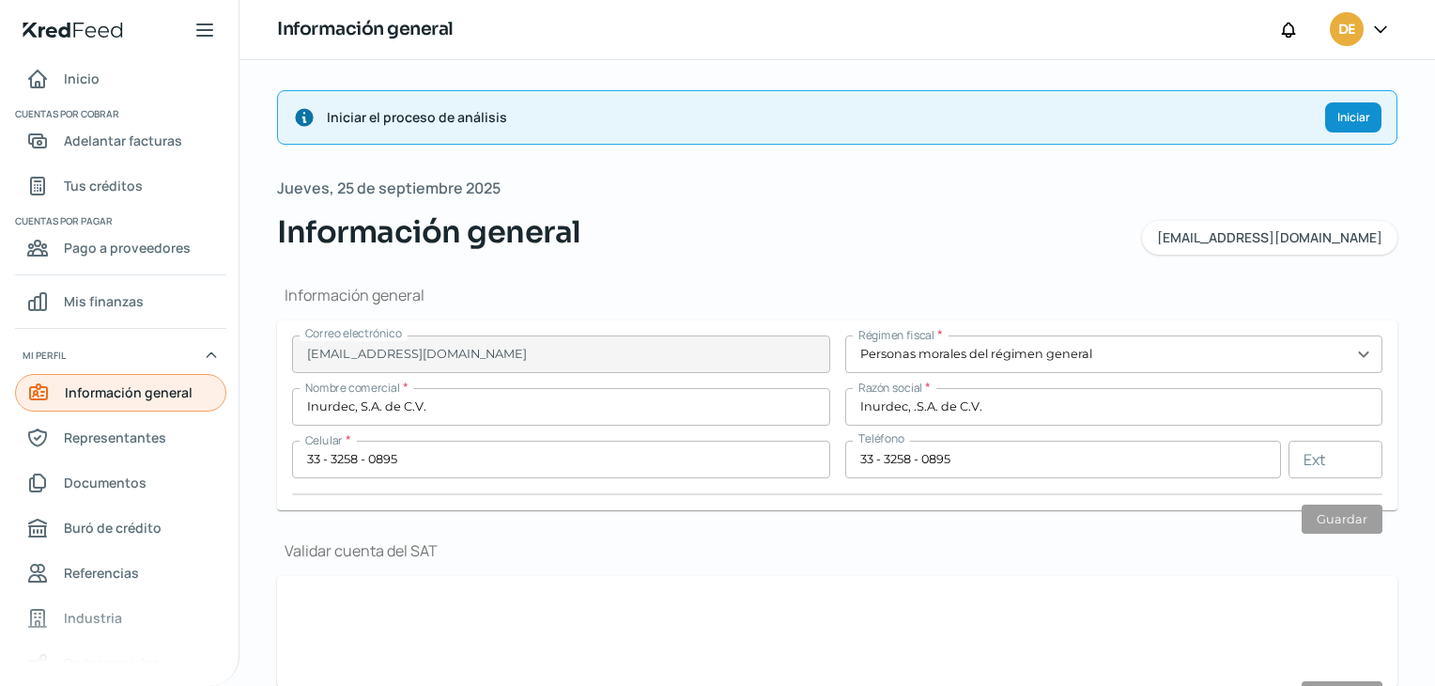
type input "10"
type input "Rentada"
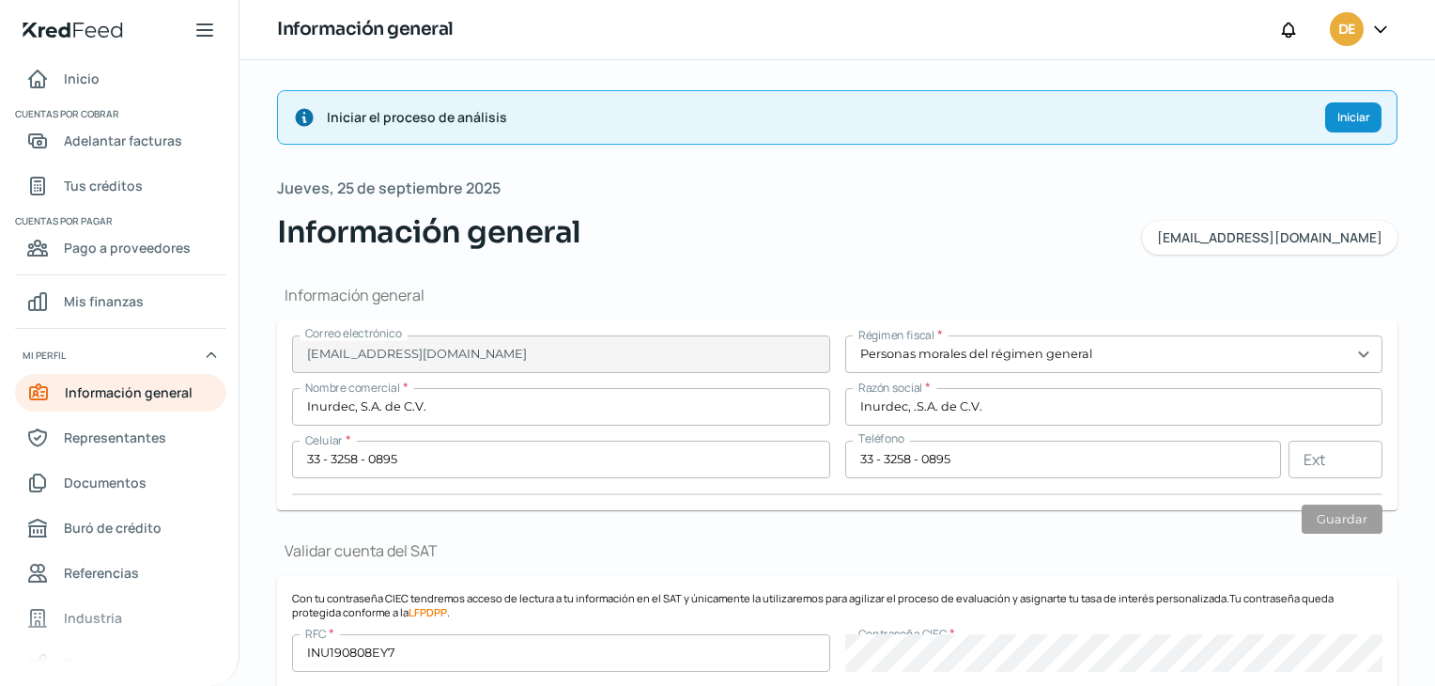
click at [516, 395] on input "Inurdec, S.A. de C.V." at bounding box center [561, 407] width 538 height 38
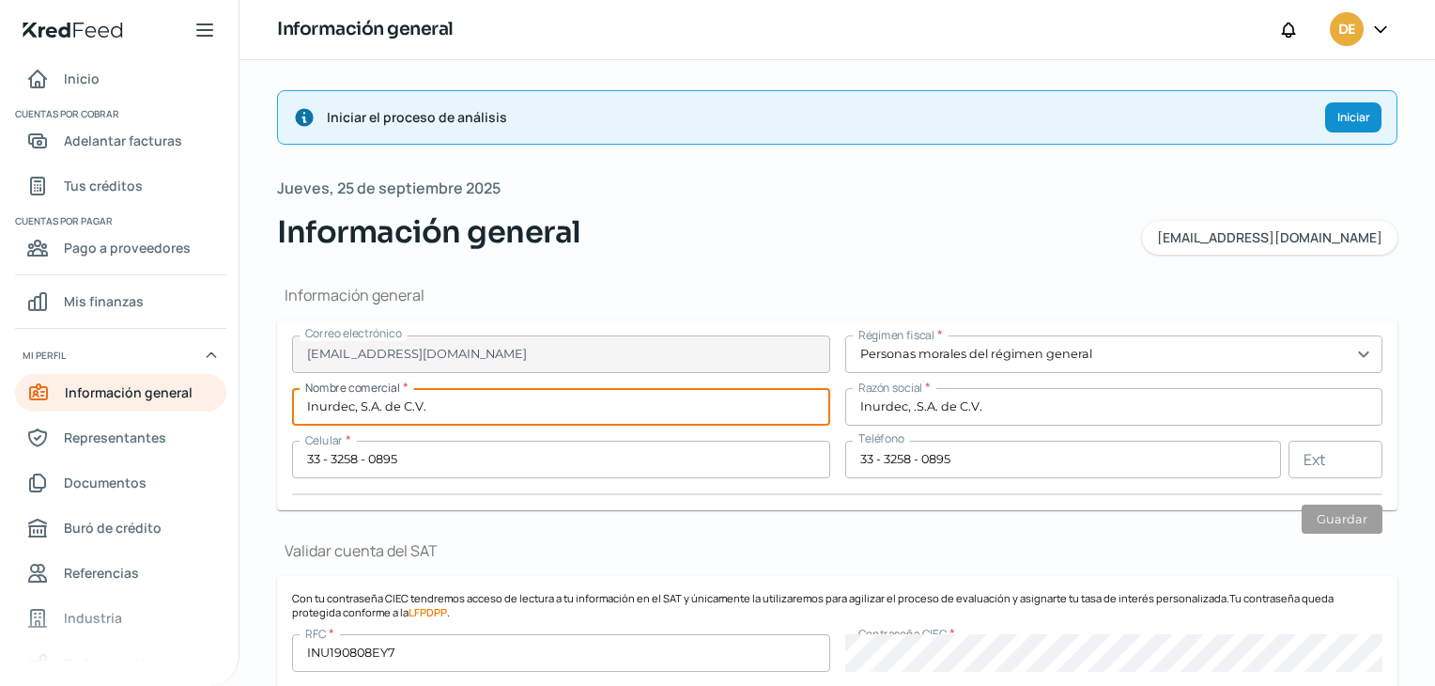
click at [516, 395] on input "Inurdec, S.A. de C.V." at bounding box center [561, 407] width 538 height 38
type input "Decora Muebles"
click at [1338, 512] on button "Guardar" at bounding box center [1342, 518] width 81 height 29
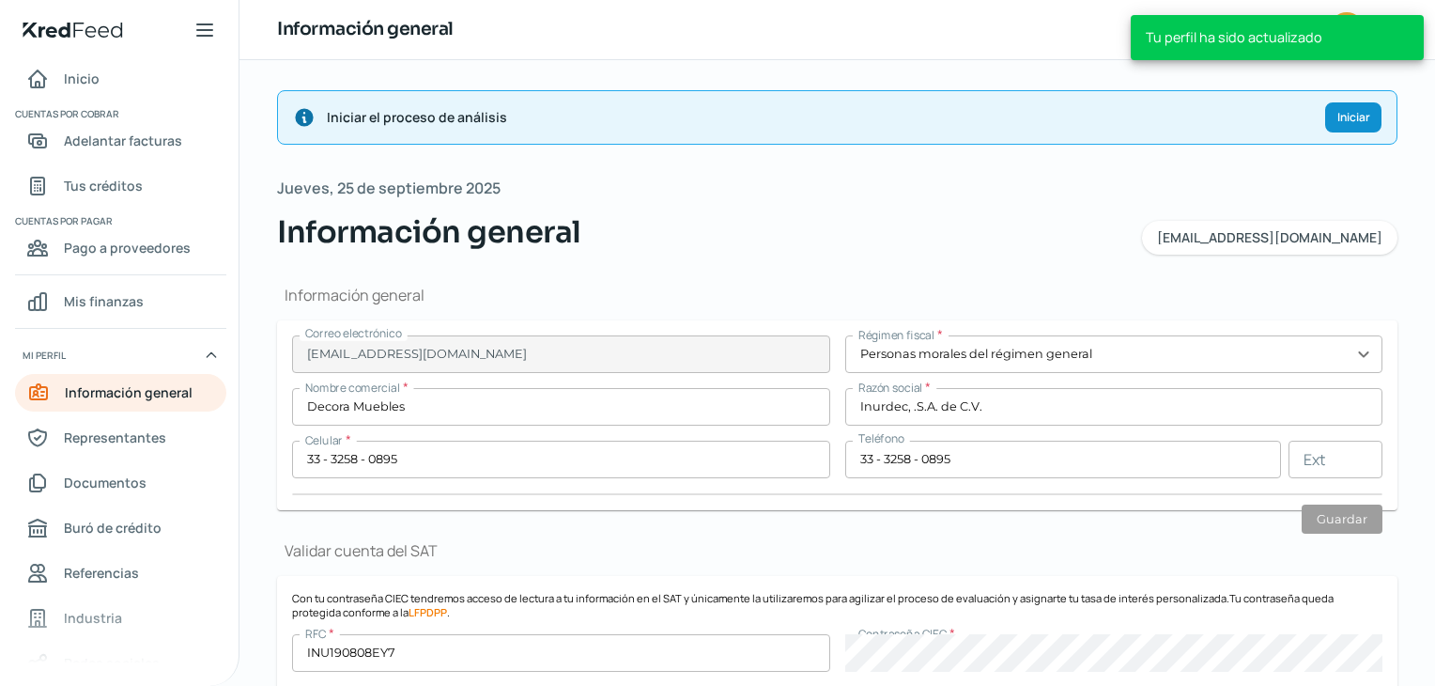
click at [1373, 143] on div "Iniciar el proceso de análisis Iniciar" at bounding box center [837, 117] width 1121 height 54
click at [1358, 119] on span "Iniciar" at bounding box center [1354, 117] width 33 height 11
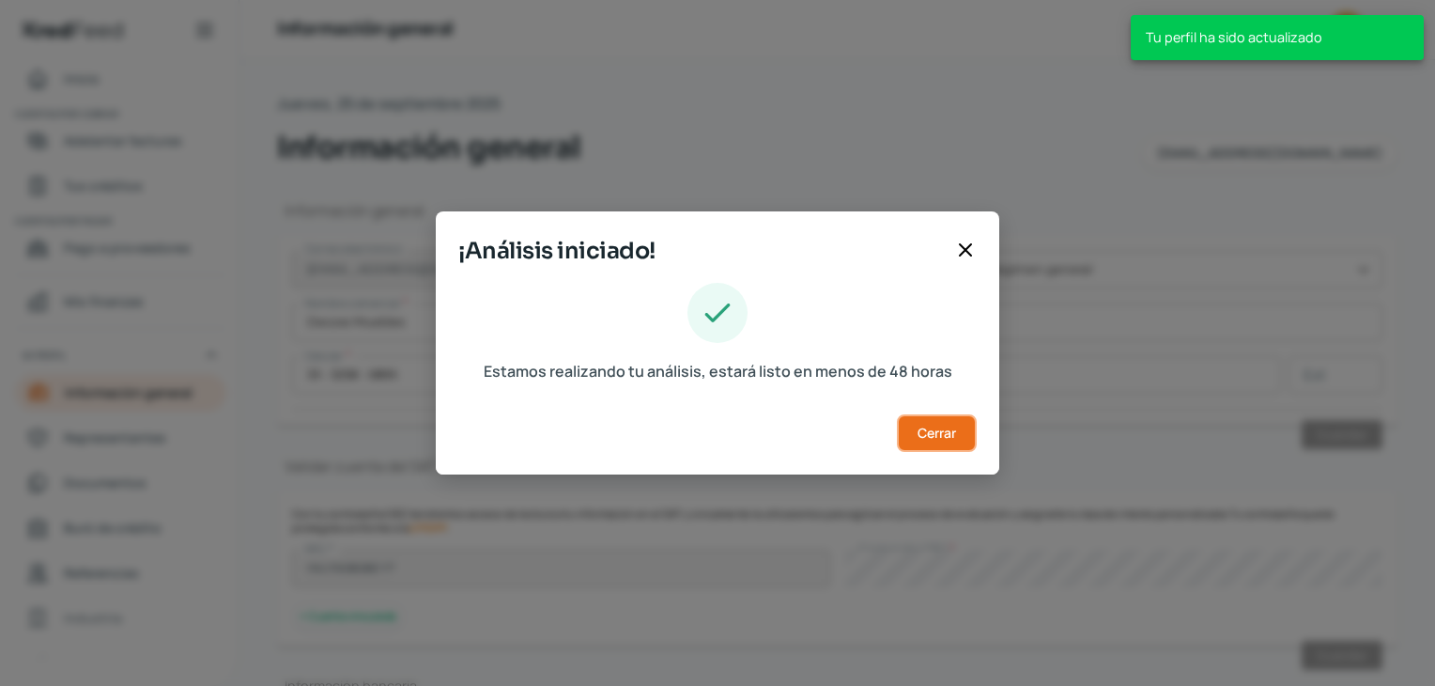
click at [924, 431] on span "Cerrar" at bounding box center [937, 432] width 39 height 13
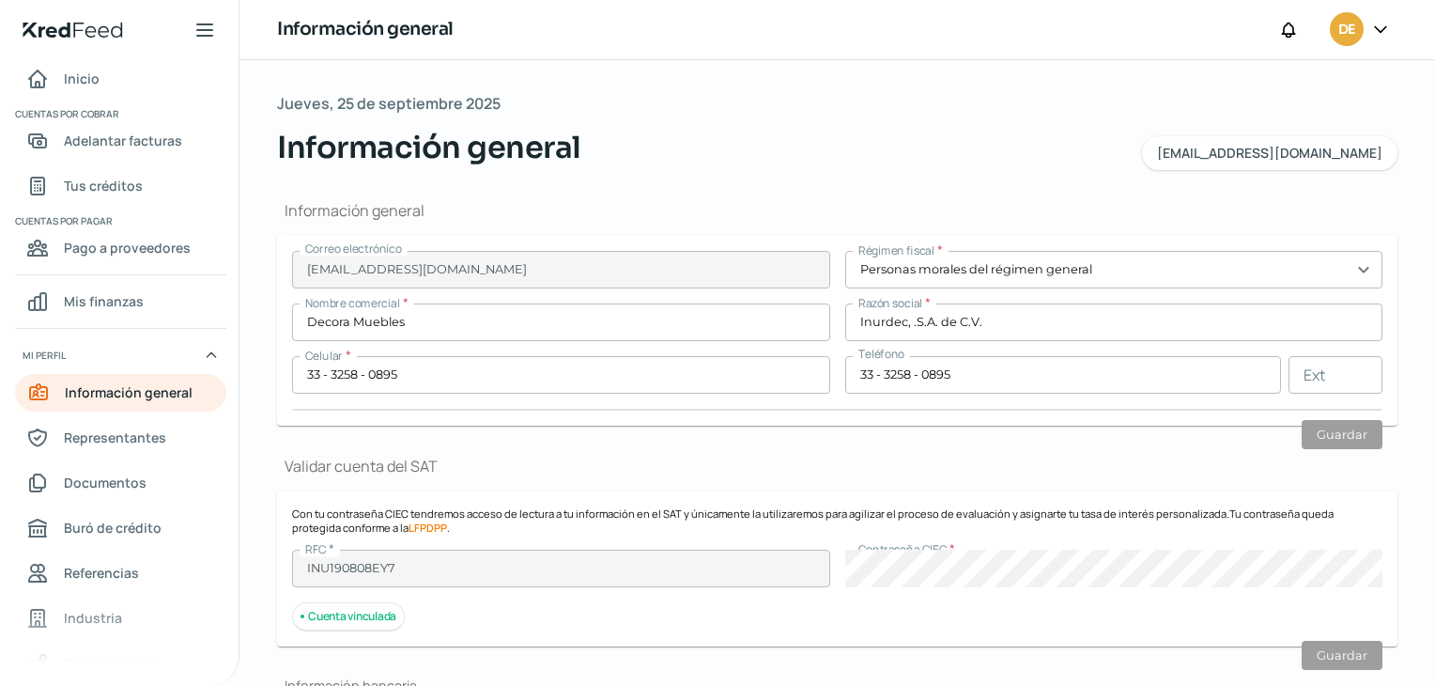
click at [1365, 22] on div at bounding box center [1381, 30] width 34 height 36
click at [1375, 23] on icon at bounding box center [1381, 29] width 19 height 19
